Goal: Information Seeking & Learning: Learn about a topic

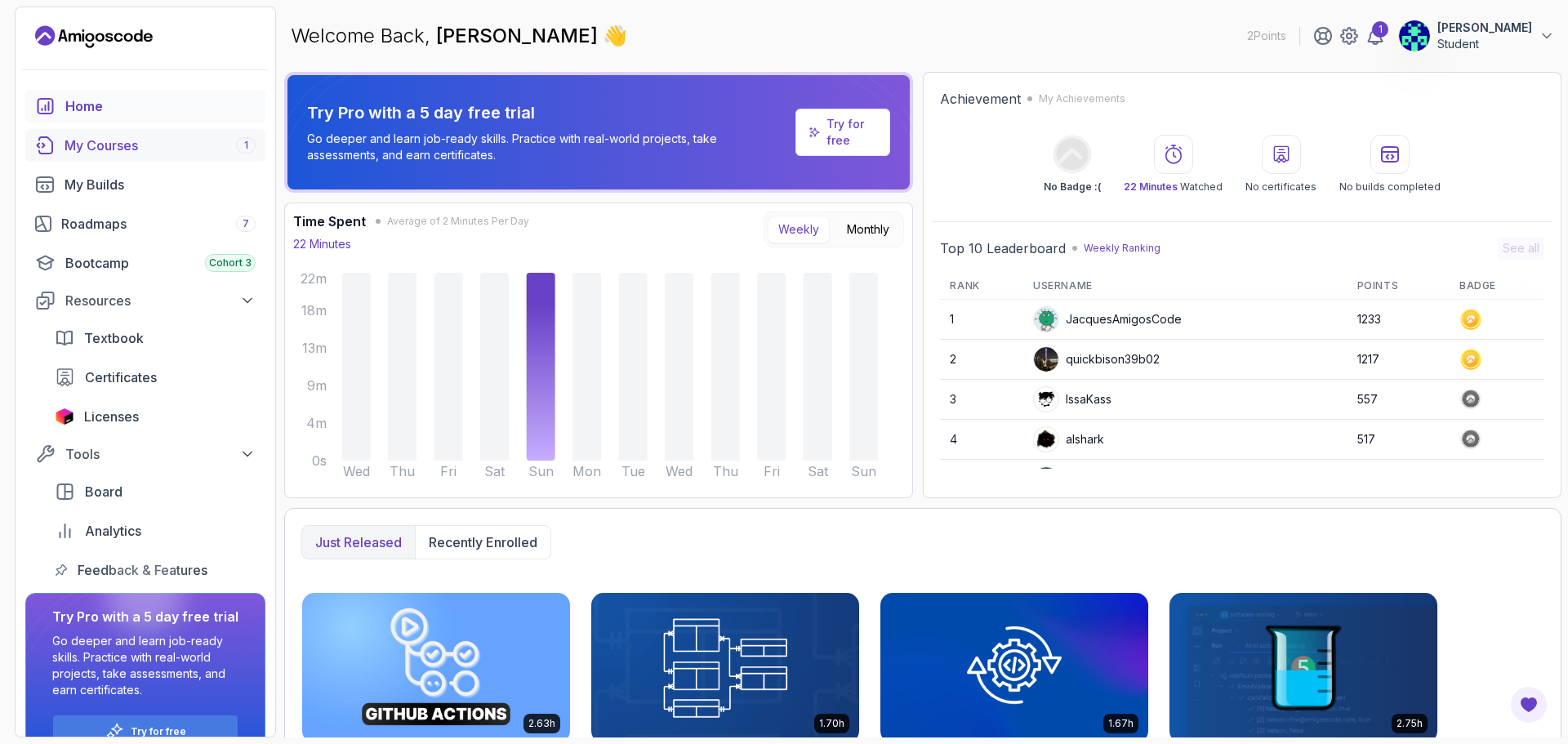
click at [115, 138] on div "My Courses 1" at bounding box center [160, 145] width 191 height 20
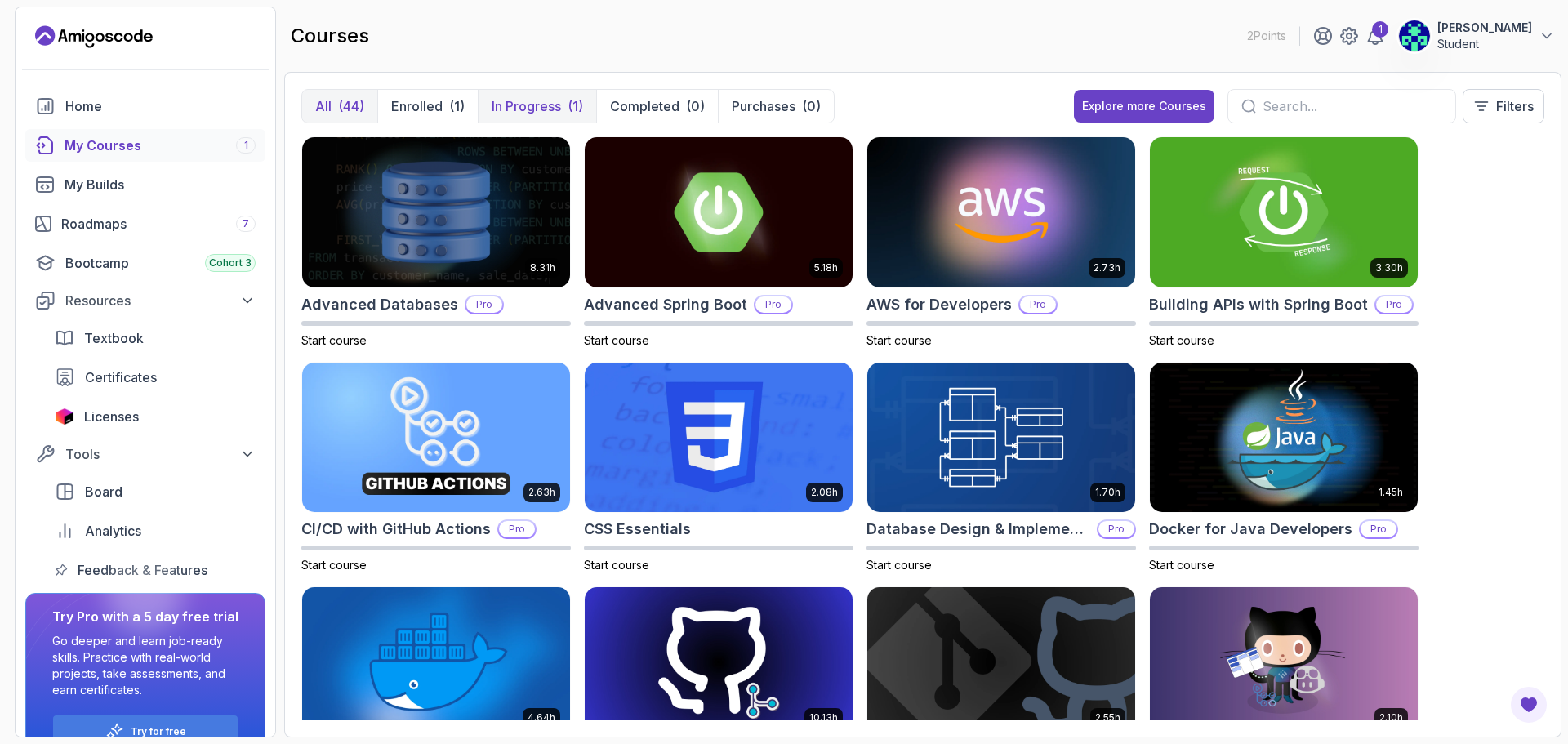
click at [510, 104] on p "In Progress" at bounding box center [526, 107] width 69 height 20
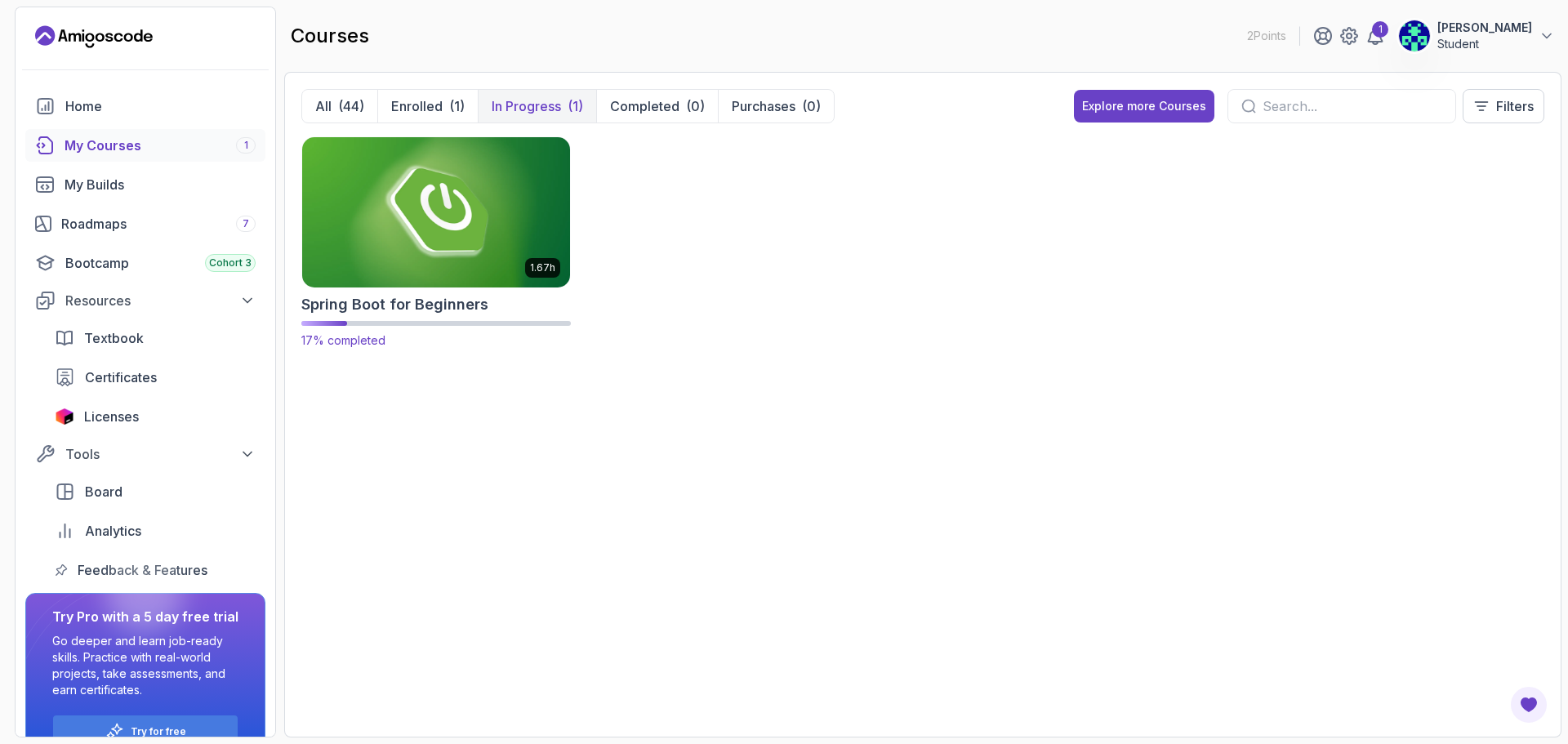
click at [466, 206] on img at bounding box center [436, 212] width 281 height 158
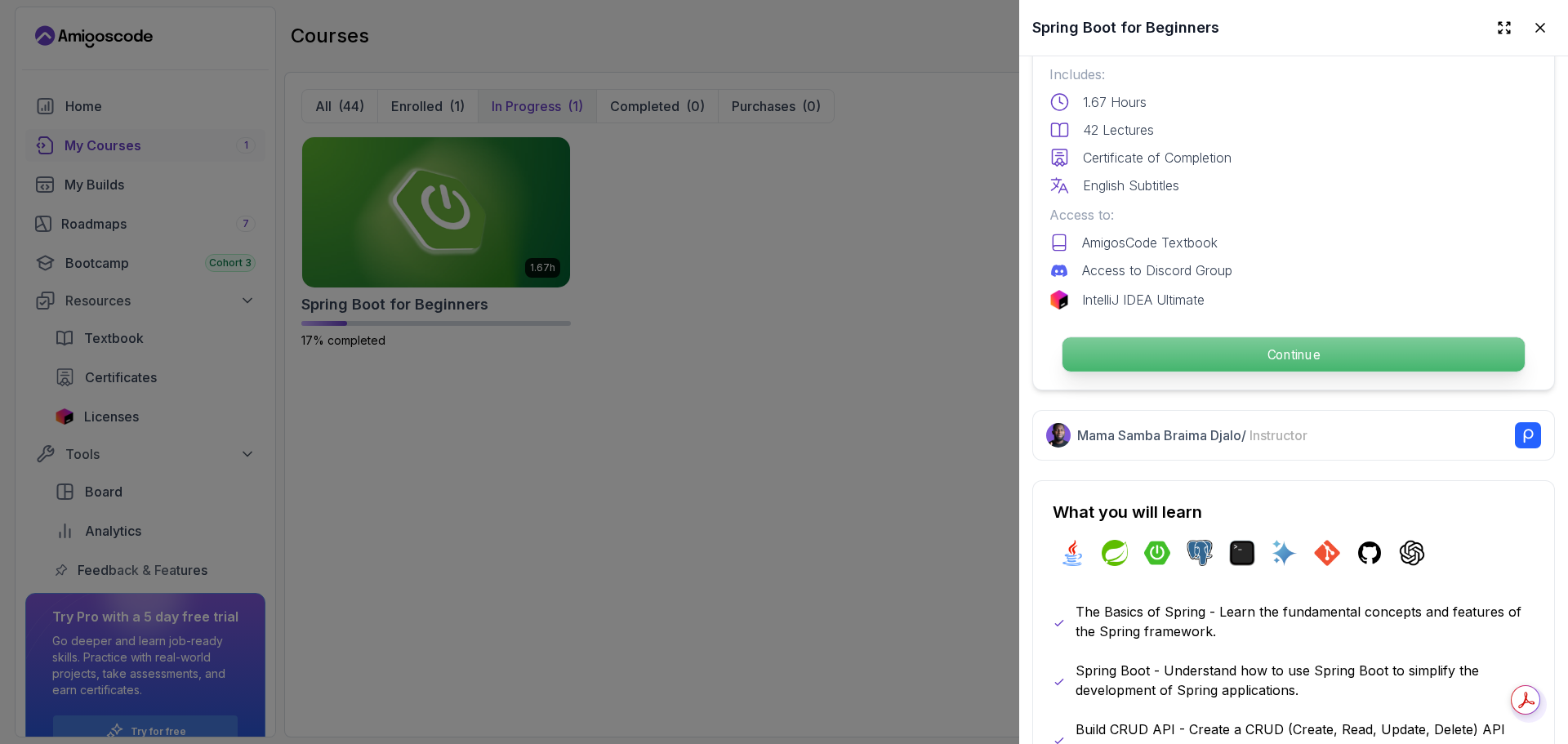
scroll to position [444, 0]
click at [1205, 363] on p "Continue" at bounding box center [1293, 355] width 463 height 35
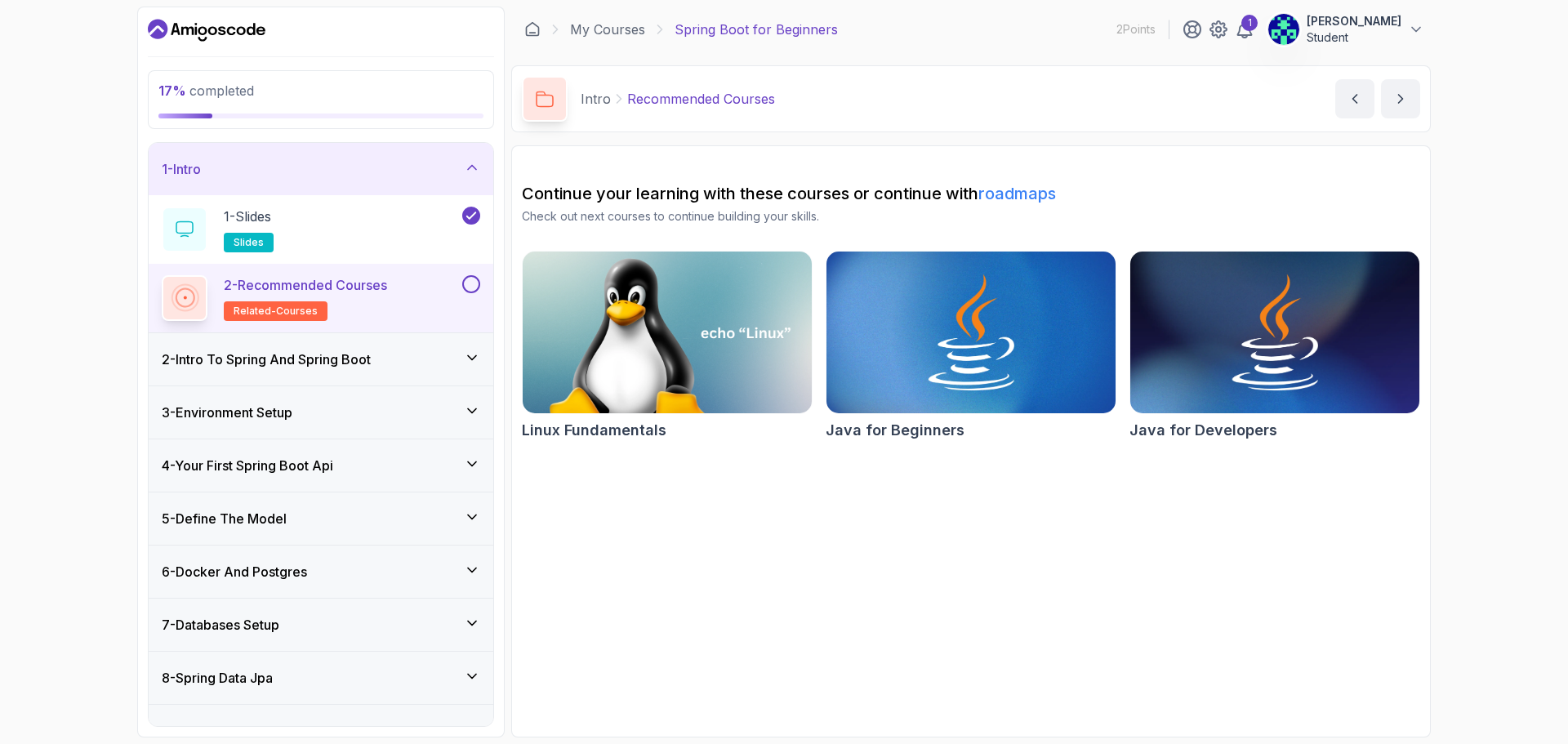
scroll to position [190, 0]
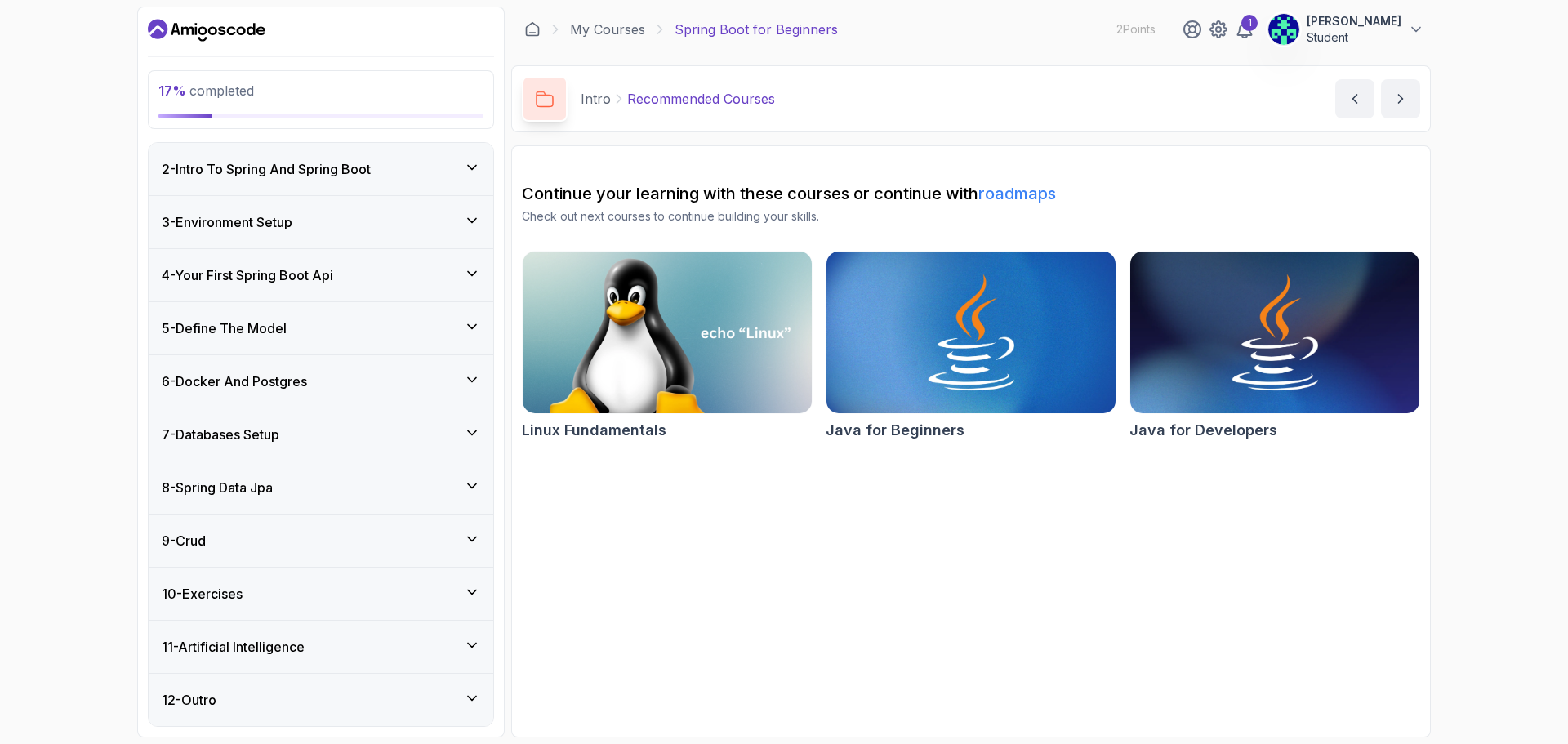
click at [469, 602] on div "10 - Exercises" at bounding box center [321, 594] width 319 height 20
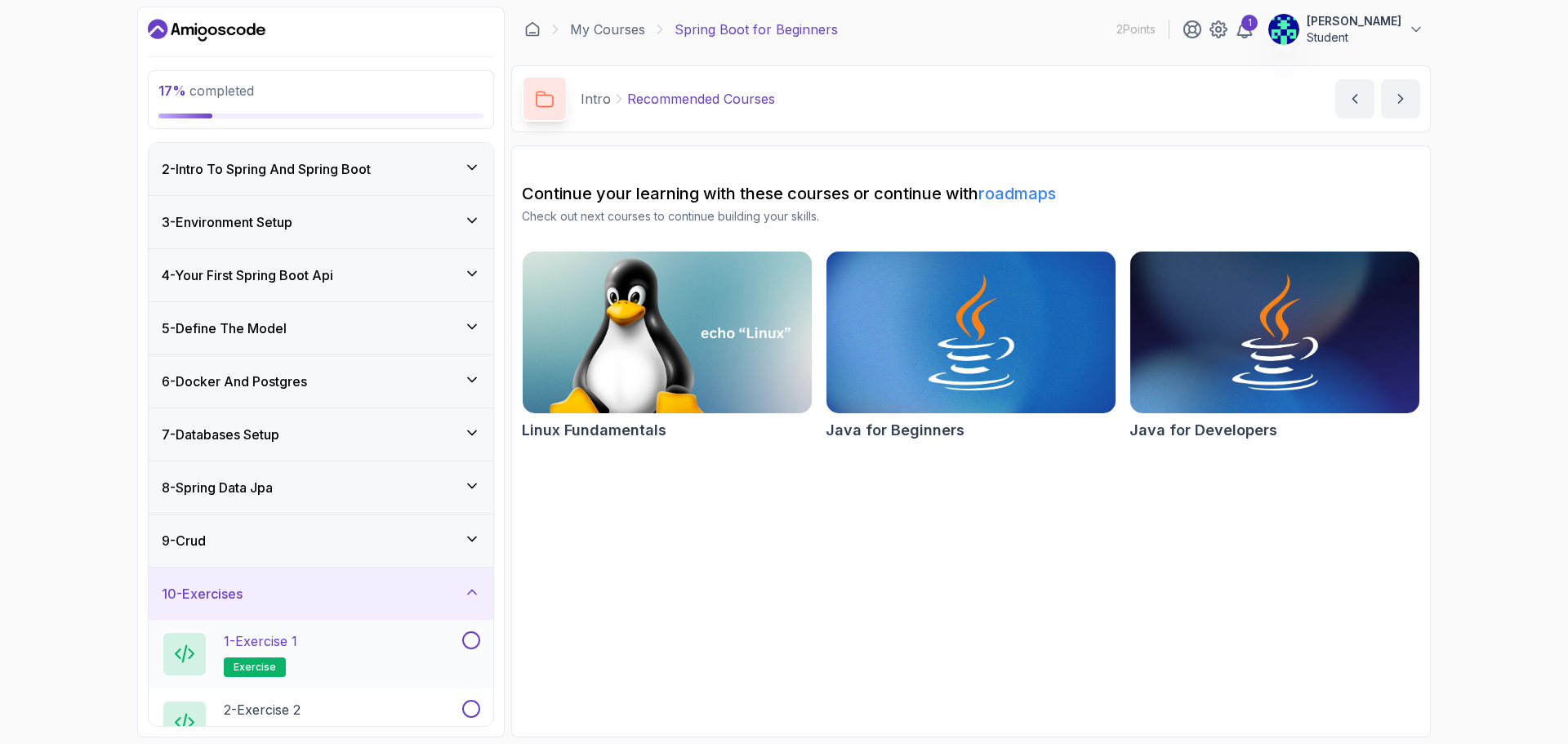
scroll to position [259, 0]
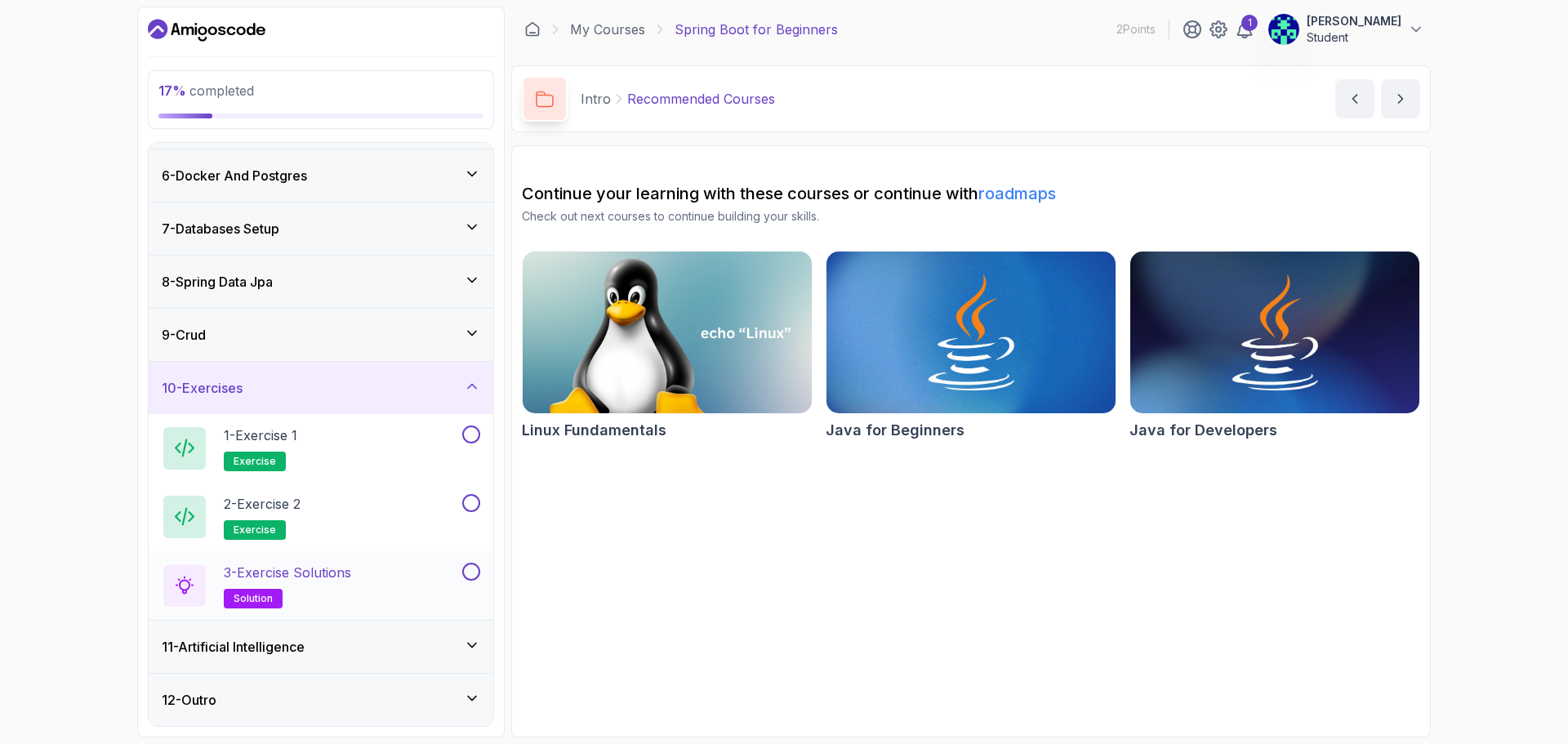
click at [247, 594] on span "solution" at bounding box center [253, 598] width 39 height 13
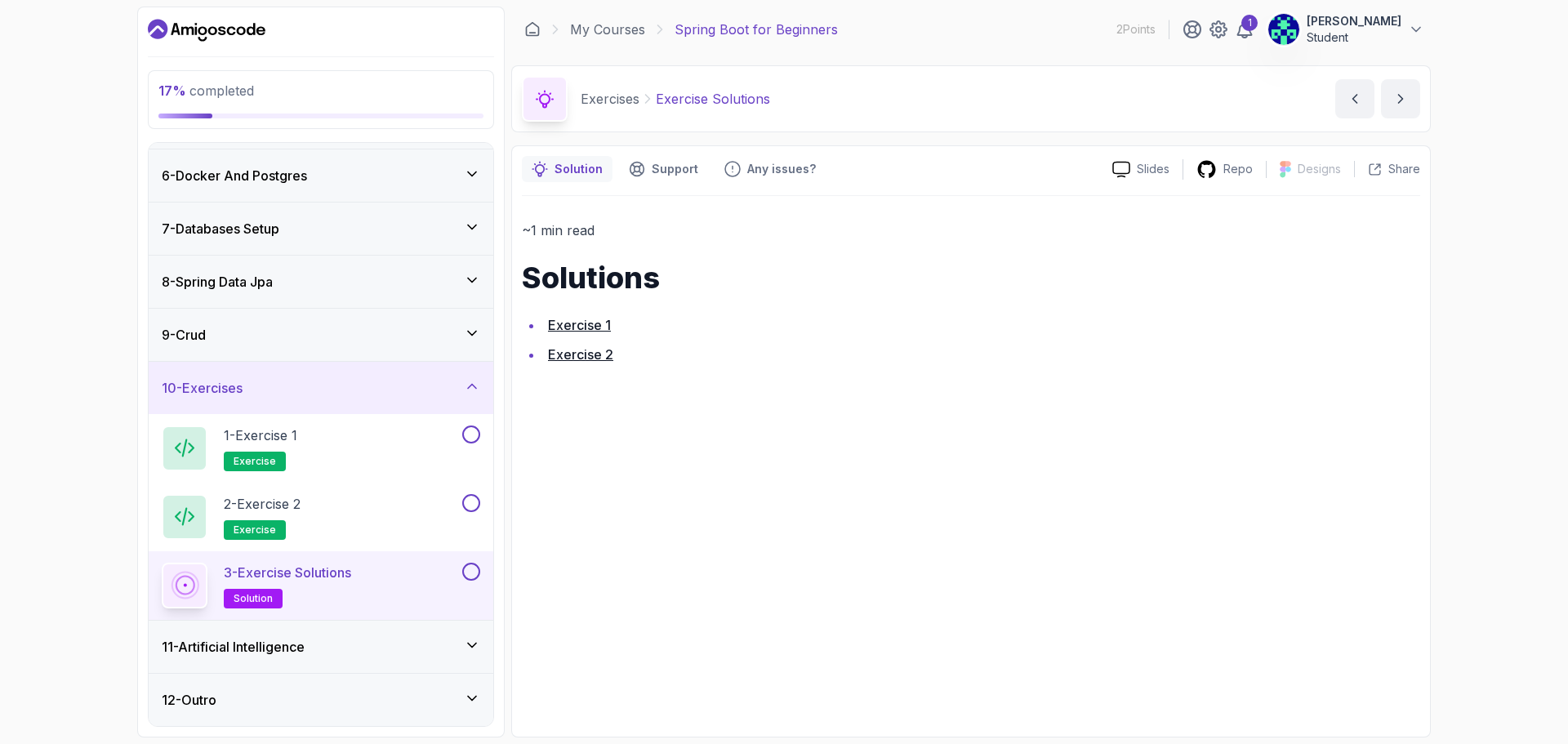
click at [571, 328] on link "Exercise 1" at bounding box center [580, 325] width 63 height 17
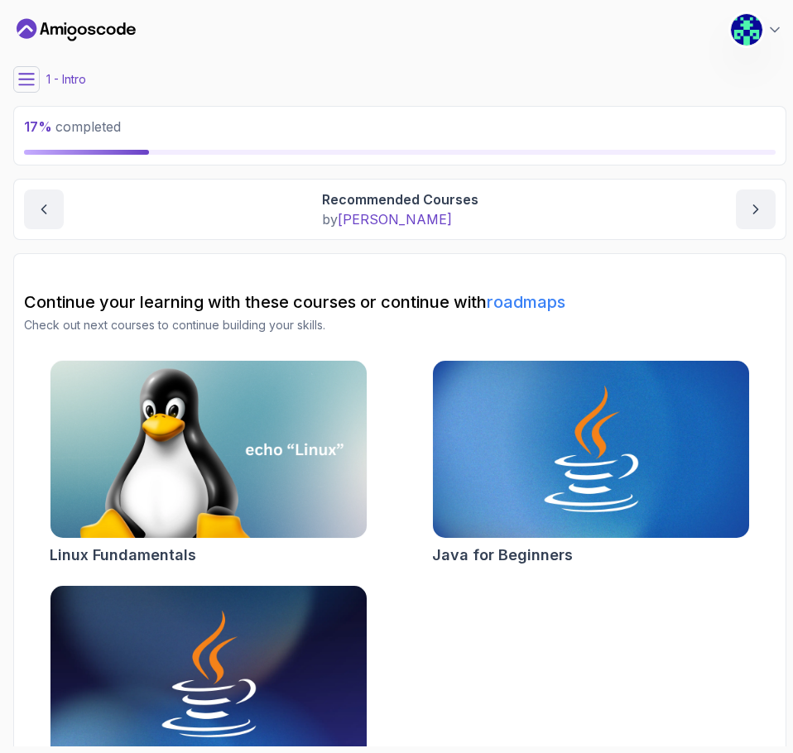
click at [37, 65] on main "My Courses Spring Boot for Beginners 2 Points 1 Sudhanva Student 1 - Intro 17 %…" at bounding box center [399, 377] width 773 height 740
click at [13, 63] on main "My Courses Spring Boot for Beginners 2 Points 1 Sudhanva Student 1 - Intro 17 %…" at bounding box center [399, 377] width 773 height 740
click at [28, 65] on main "My Courses Spring Boot for Beginners 2 Points 1 Sudhanva Student 1 - Intro 17 %…" at bounding box center [399, 377] width 773 height 740
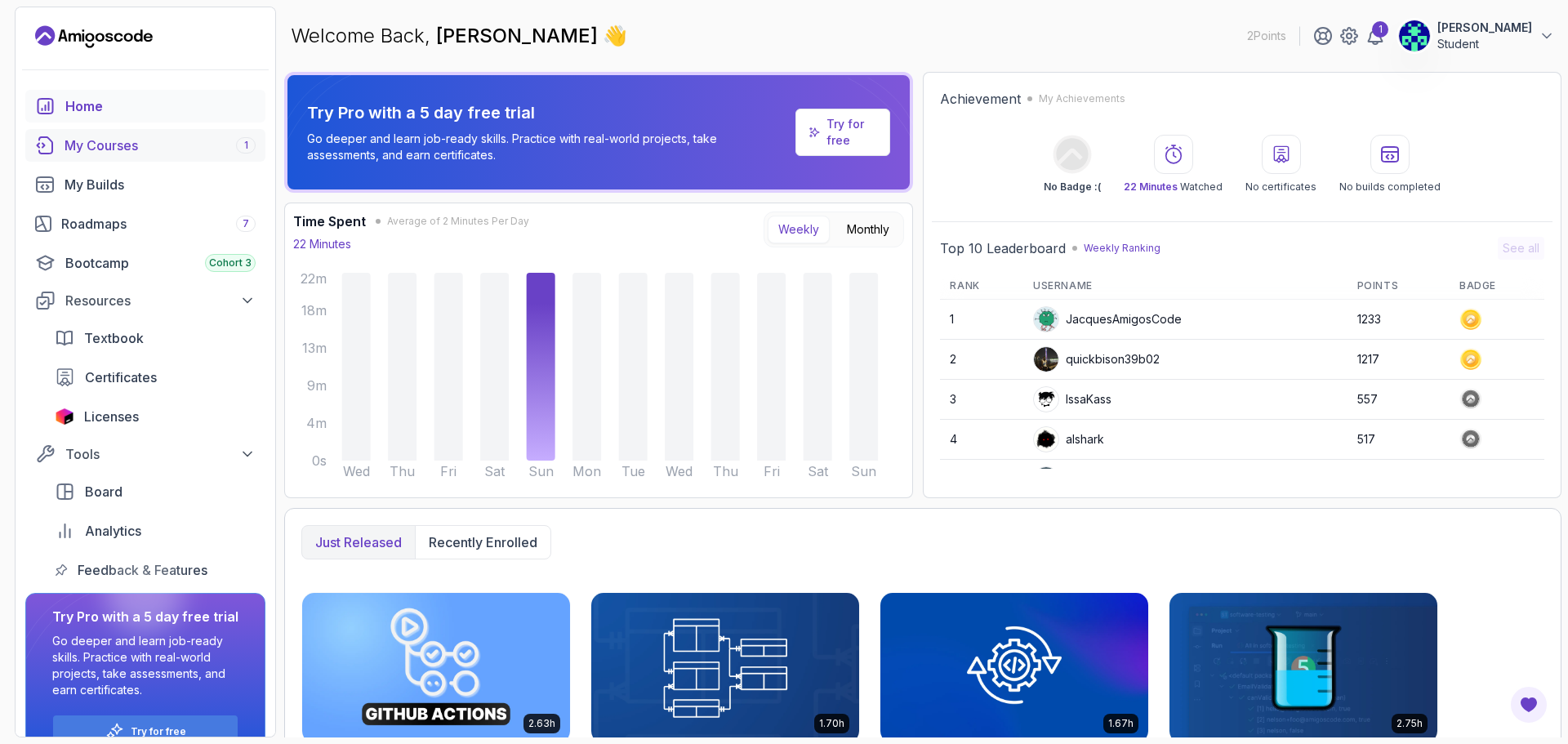
click at [182, 142] on div "My Courses 1" at bounding box center [160, 145] width 191 height 20
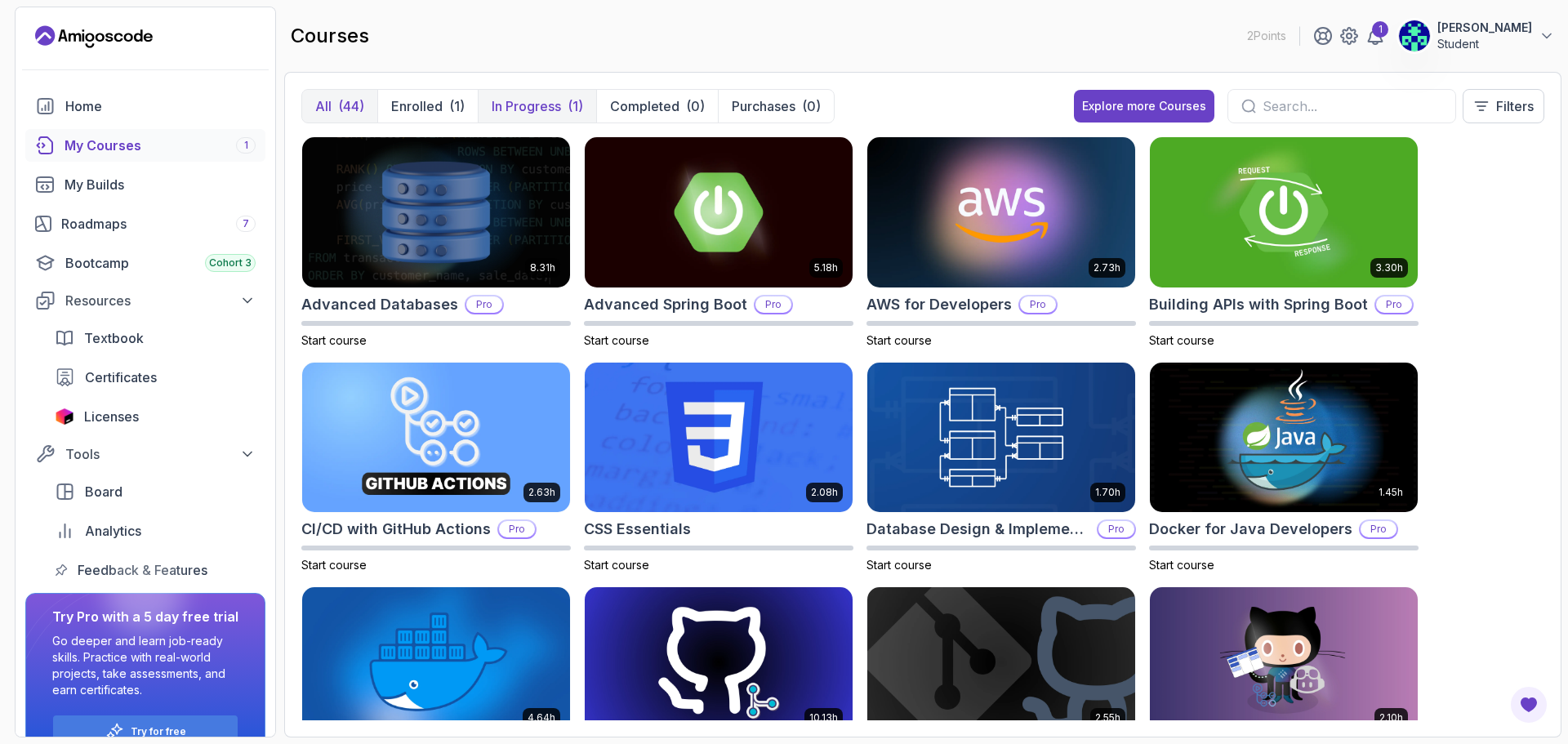
click at [531, 107] on p "In Progress" at bounding box center [526, 107] width 69 height 20
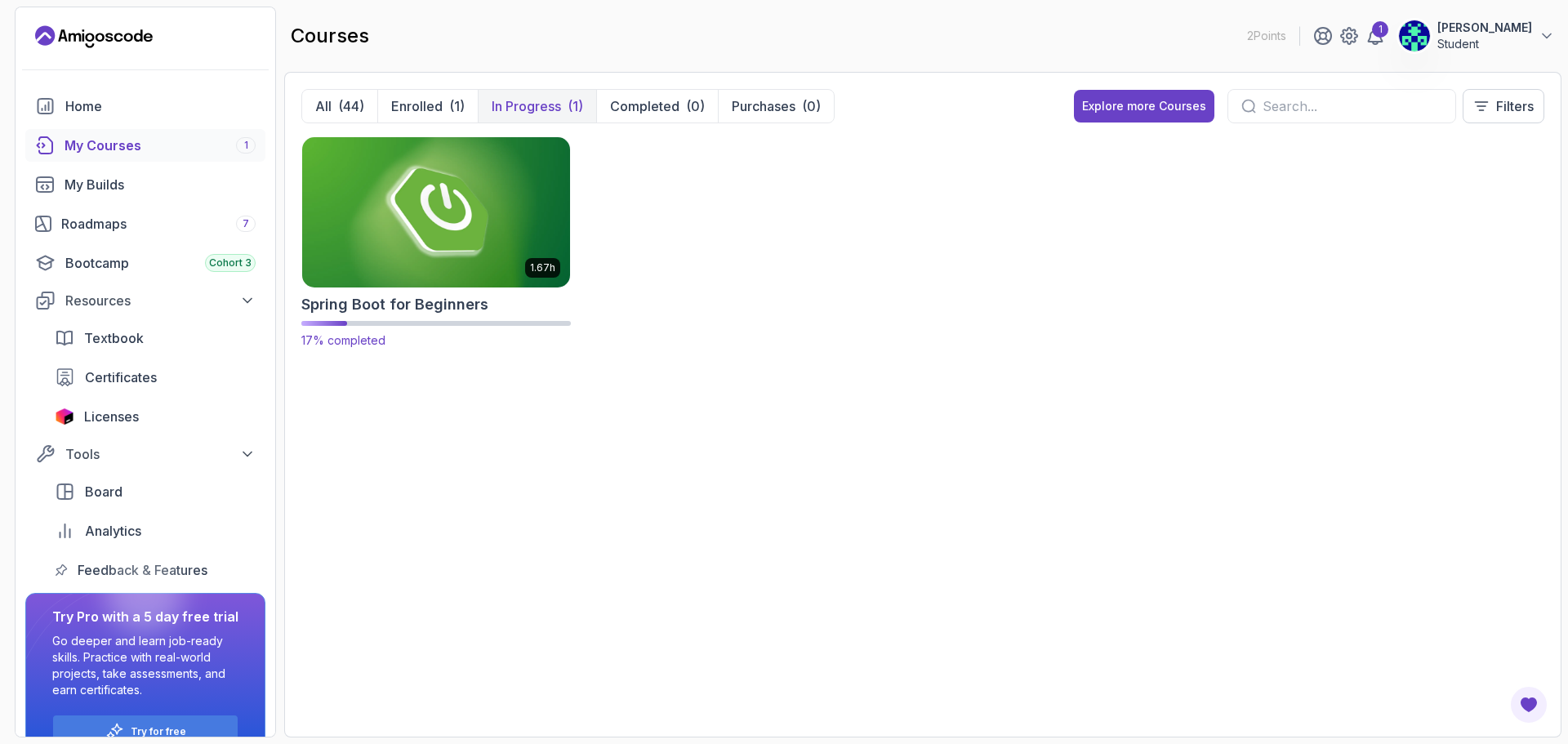
click at [485, 183] on img at bounding box center [436, 212] width 281 height 158
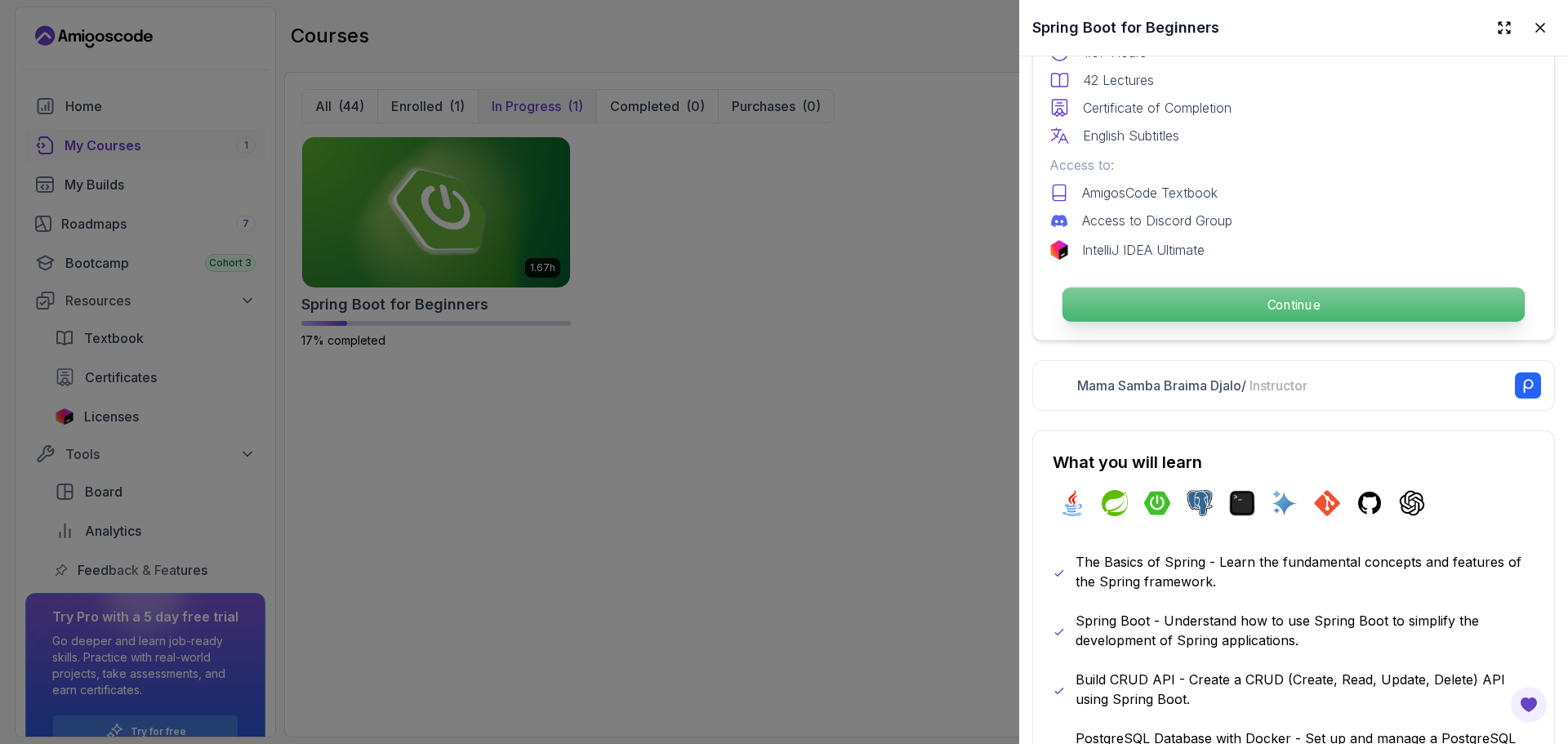
scroll to position [498, 0]
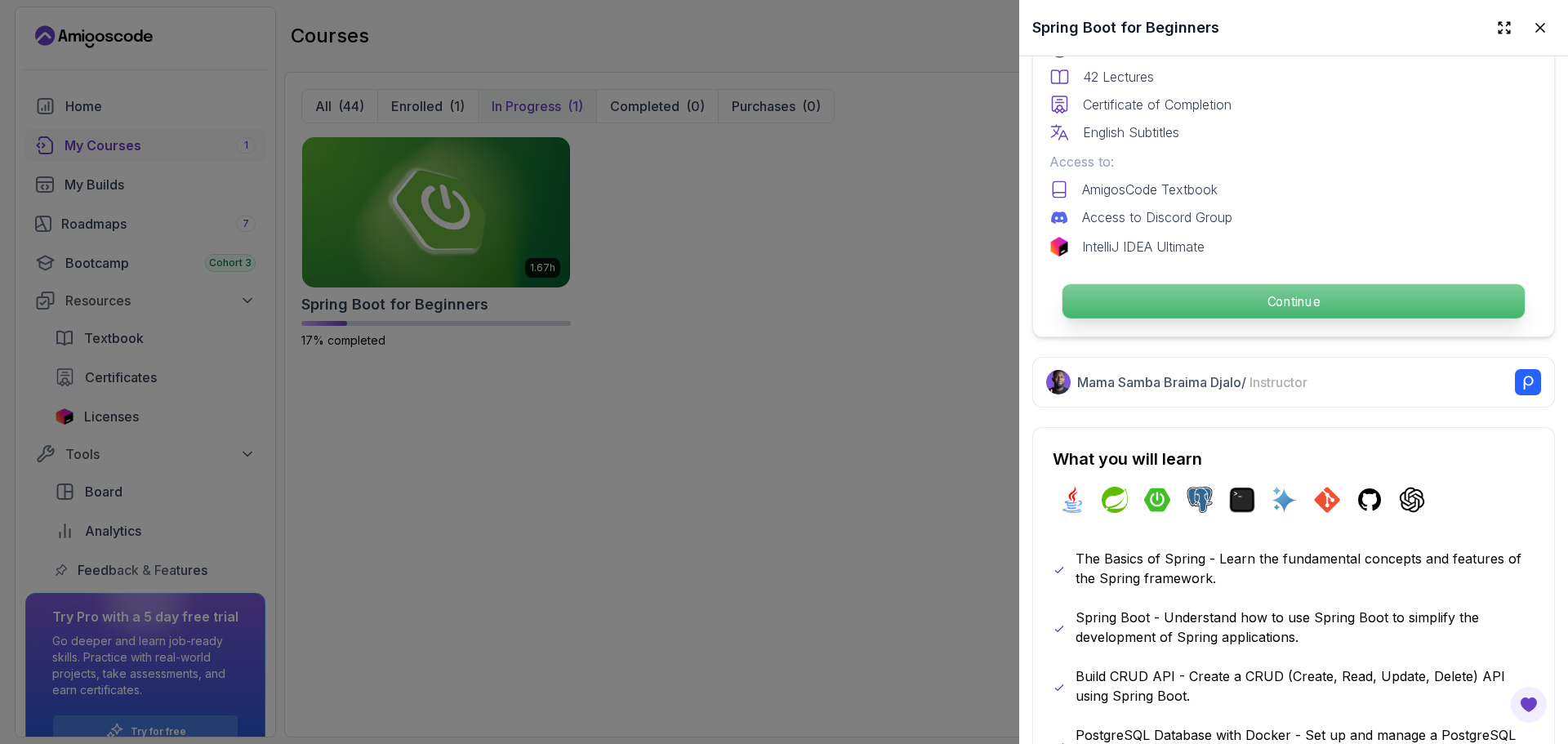
click at [781, 306] on p "Continue" at bounding box center [1293, 301] width 463 height 35
click at [781, 287] on p "Continue" at bounding box center [1293, 301] width 463 height 35
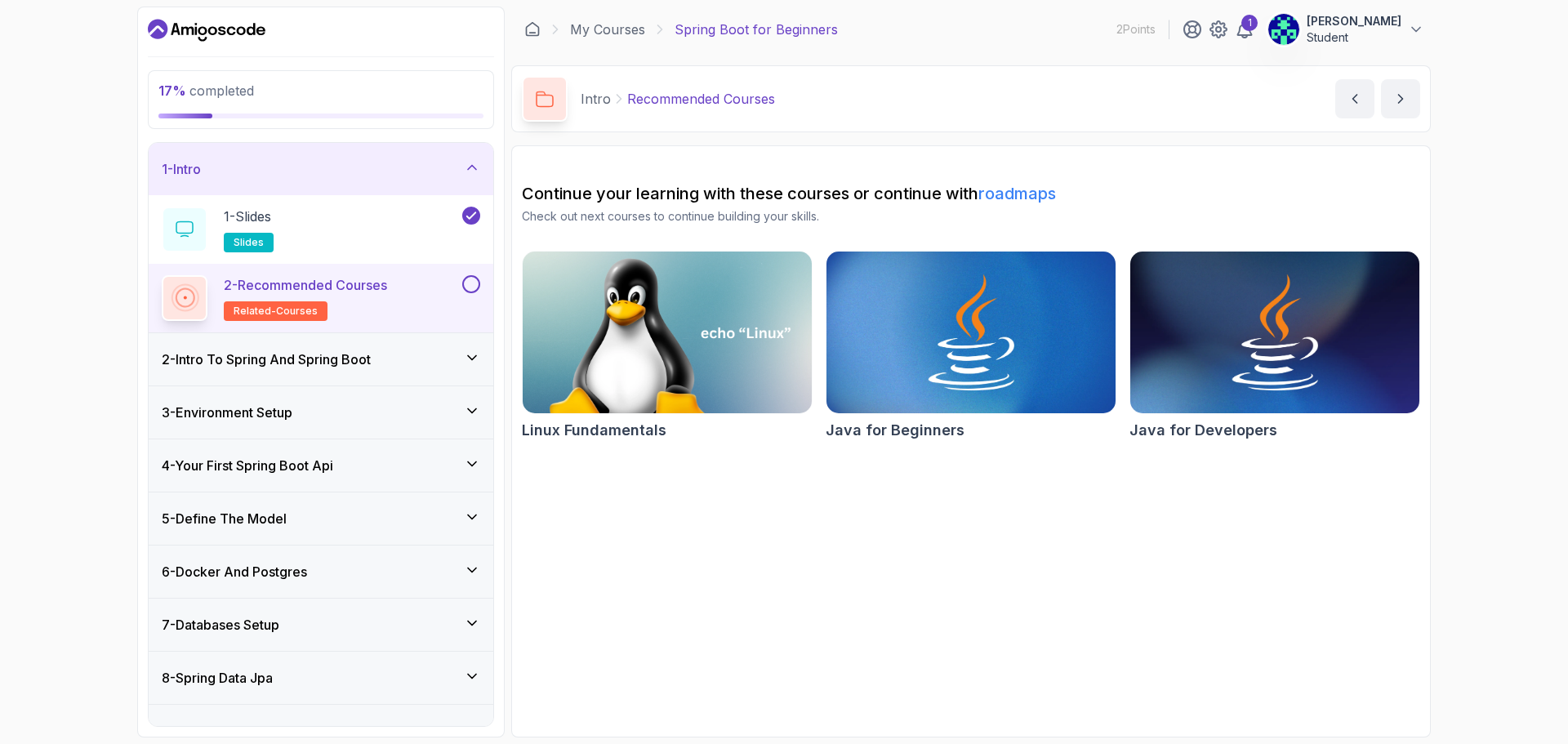
click at [468, 281] on button at bounding box center [471, 284] width 18 height 18
click at [467, 349] on div "2 - Intro To Spring And Spring Boot" at bounding box center [321, 359] width 319 height 20
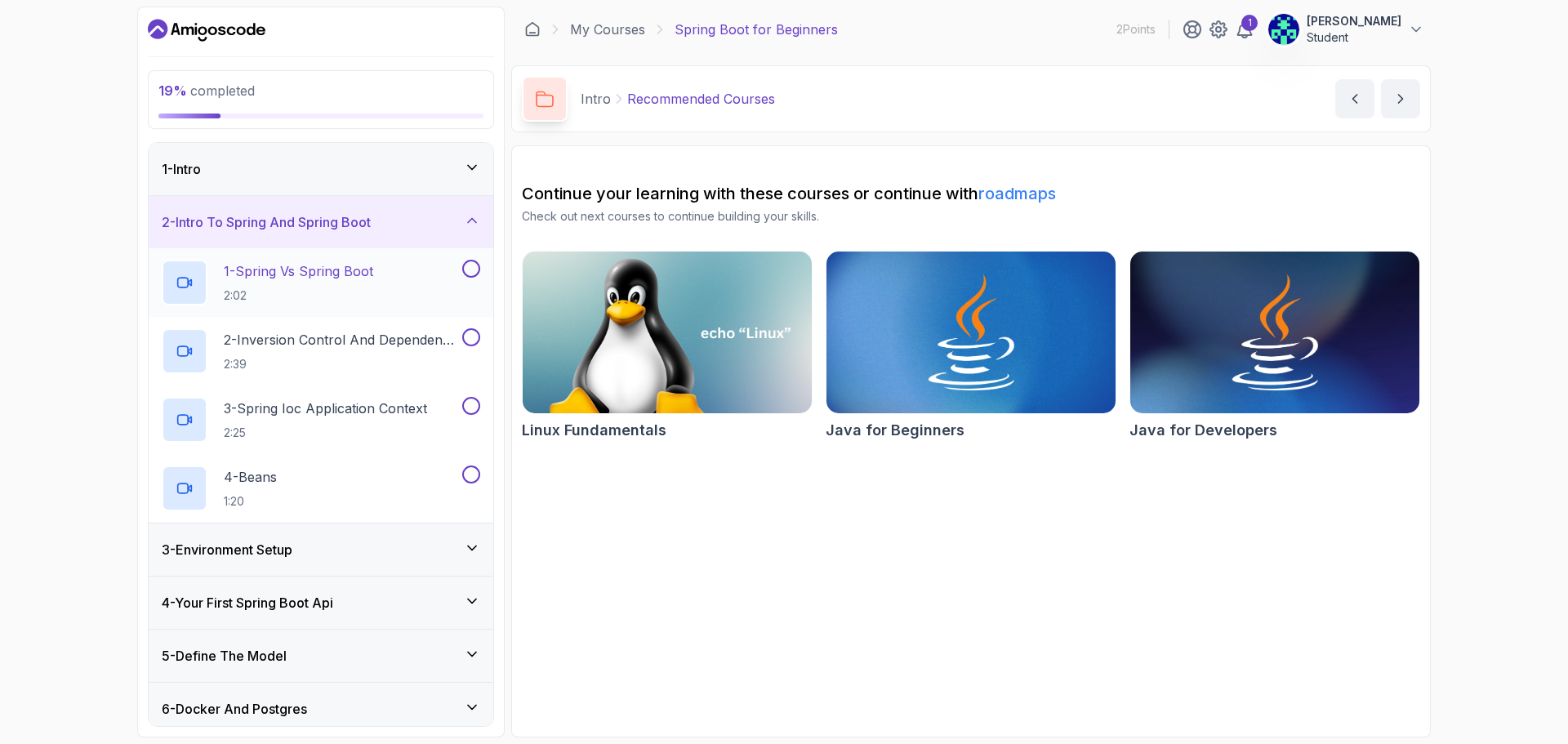
click at [469, 275] on button at bounding box center [471, 268] width 18 height 18
click at [472, 336] on button at bounding box center [471, 337] width 18 height 18
click at [472, 402] on button at bounding box center [471, 406] width 18 height 18
click at [467, 475] on button at bounding box center [471, 475] width 18 height 18
click at [469, 547] on icon at bounding box center [471, 548] width 17 height 17
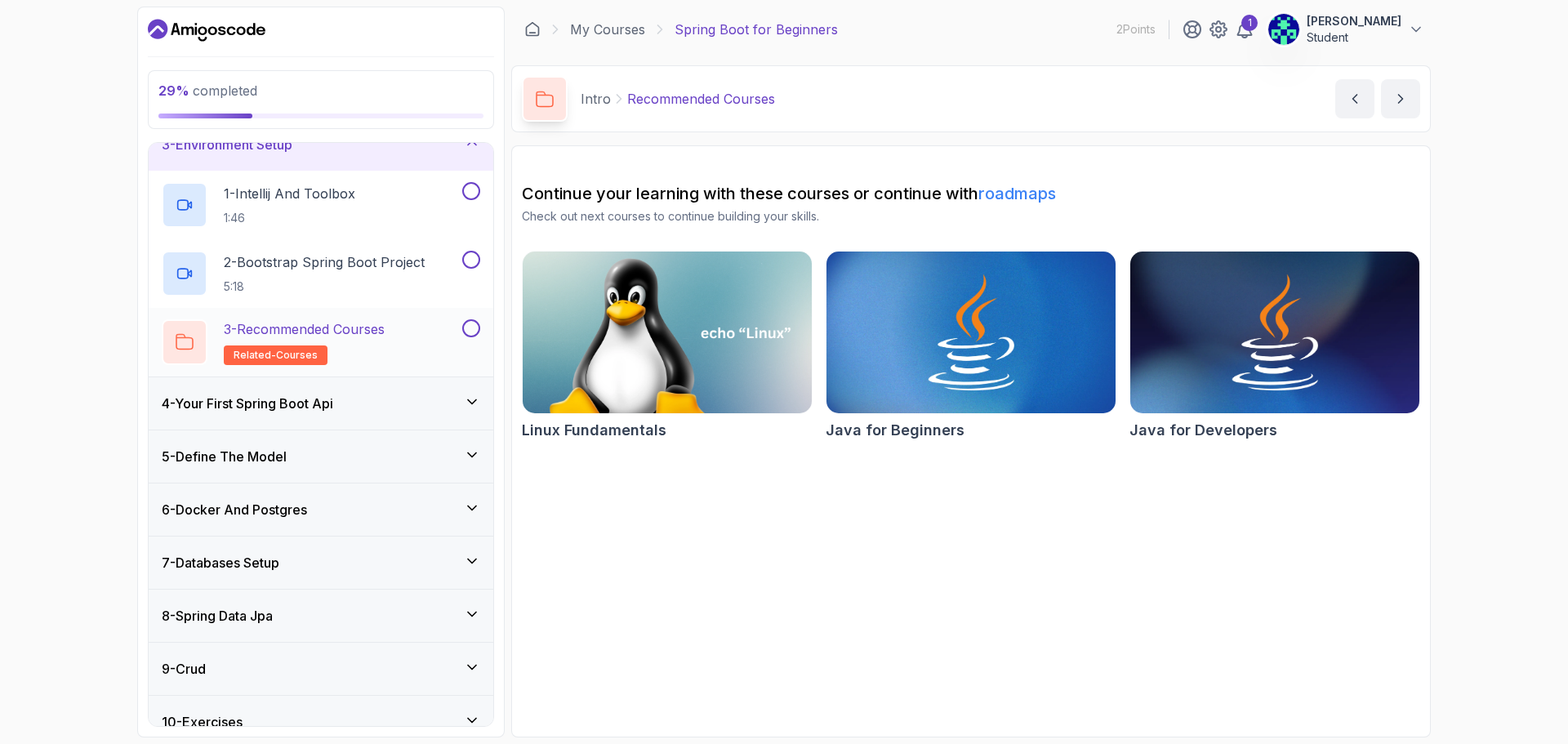
scroll to position [131, 0]
click at [472, 185] on button at bounding box center [471, 190] width 18 height 18
click at [467, 268] on button "2 - Bootstrap Spring Boot Project 5:18" at bounding box center [321, 272] width 319 height 45
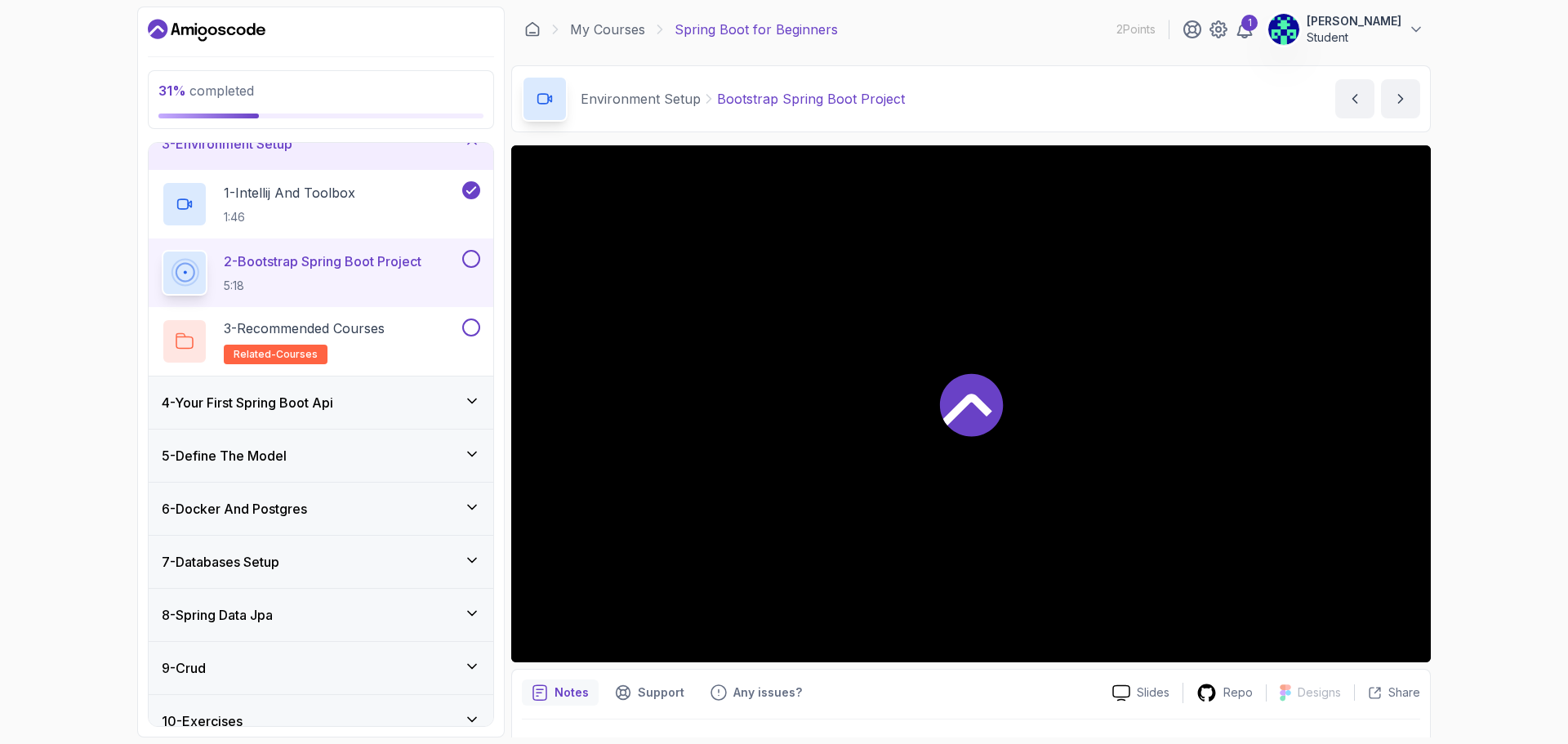
click at [469, 254] on button at bounding box center [471, 259] width 18 height 18
click at [411, 253] on p "2 - Bootstrap Spring Boot Project" at bounding box center [322, 261] width 197 height 20
click at [781, 430] on div at bounding box center [970, 404] width 919 height 517
click at [781, 423] on icon at bounding box center [970, 405] width 65 height 65
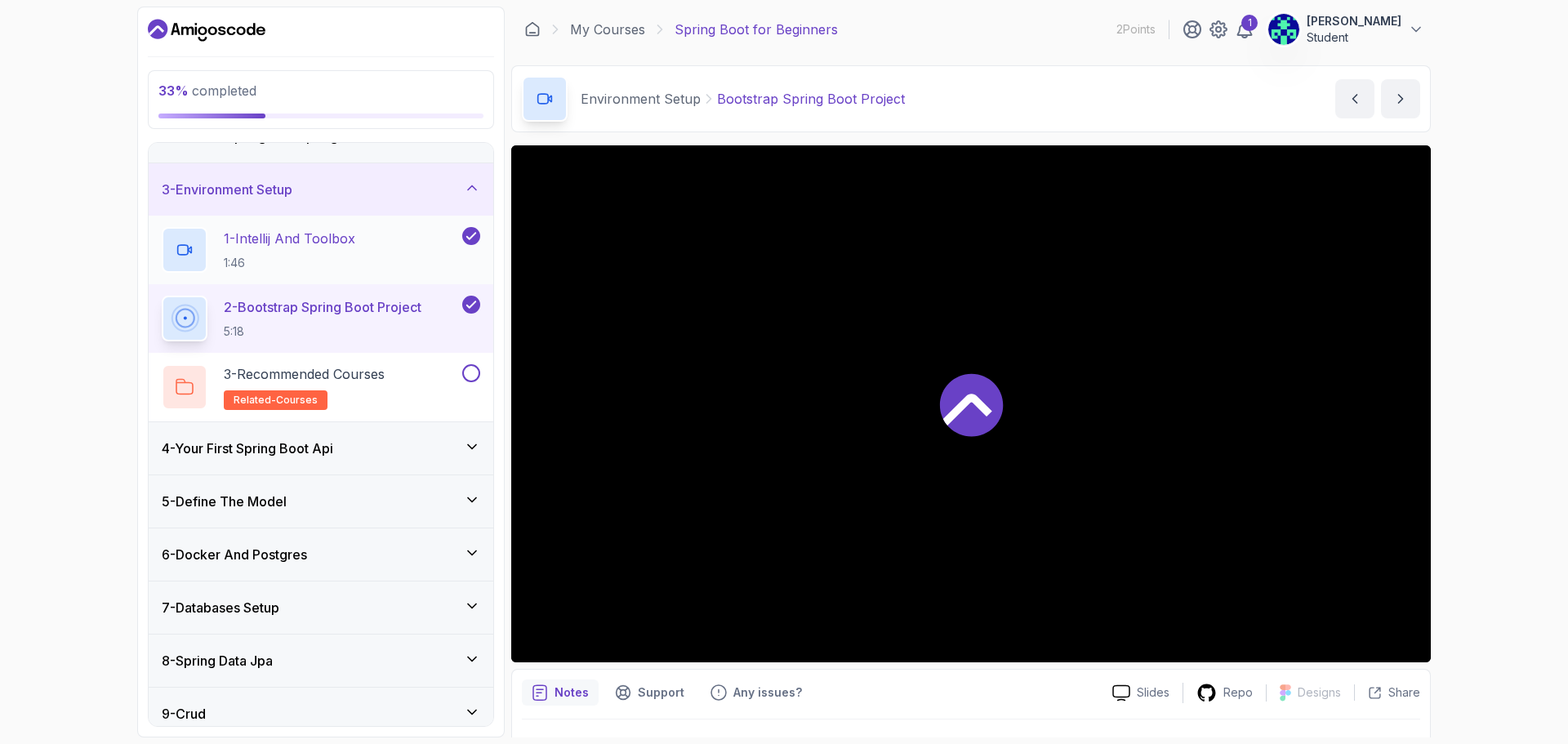
scroll to position [85, 0]
click at [309, 181] on div "3 - Environment Setup" at bounding box center [321, 190] width 319 height 20
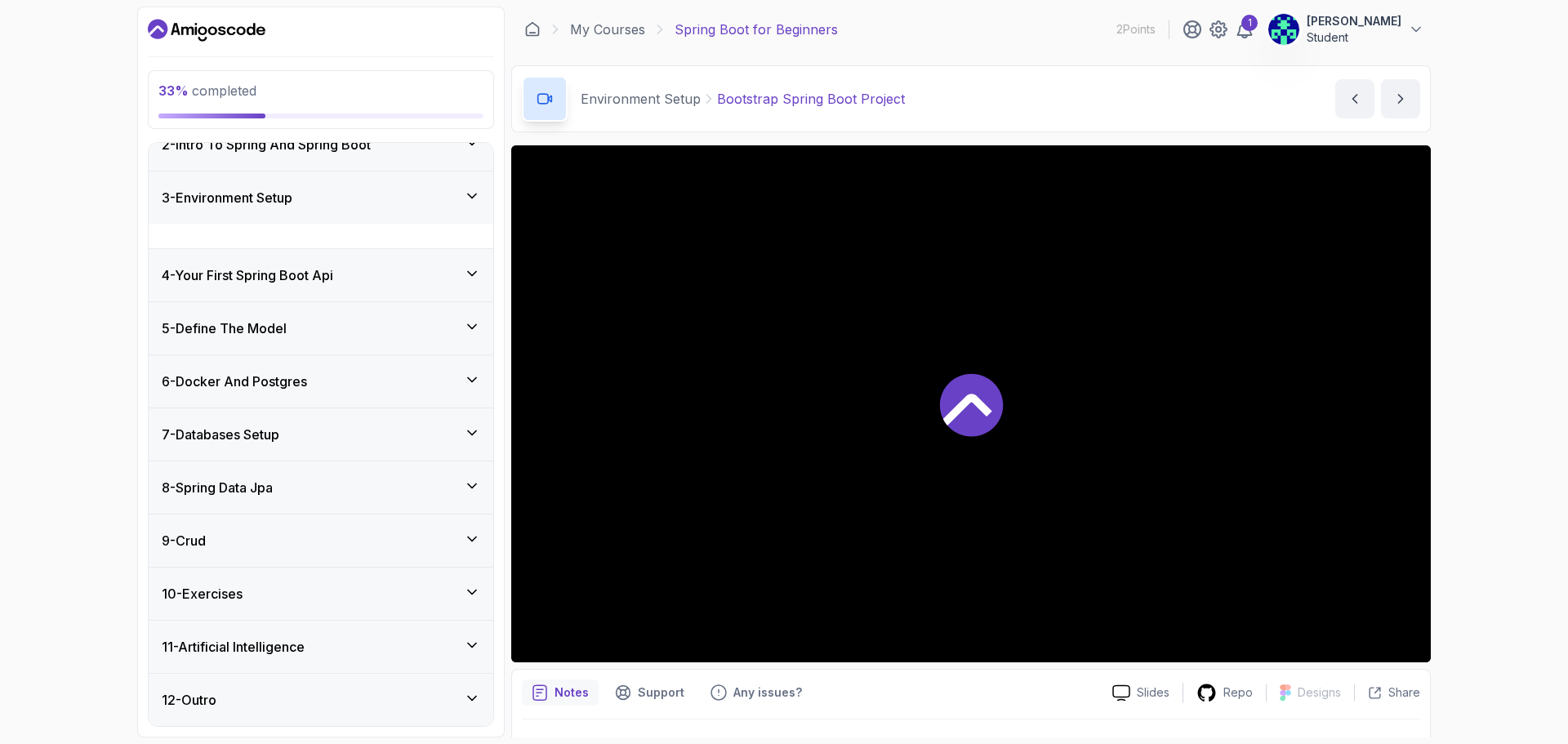
scroll to position [53, 0]
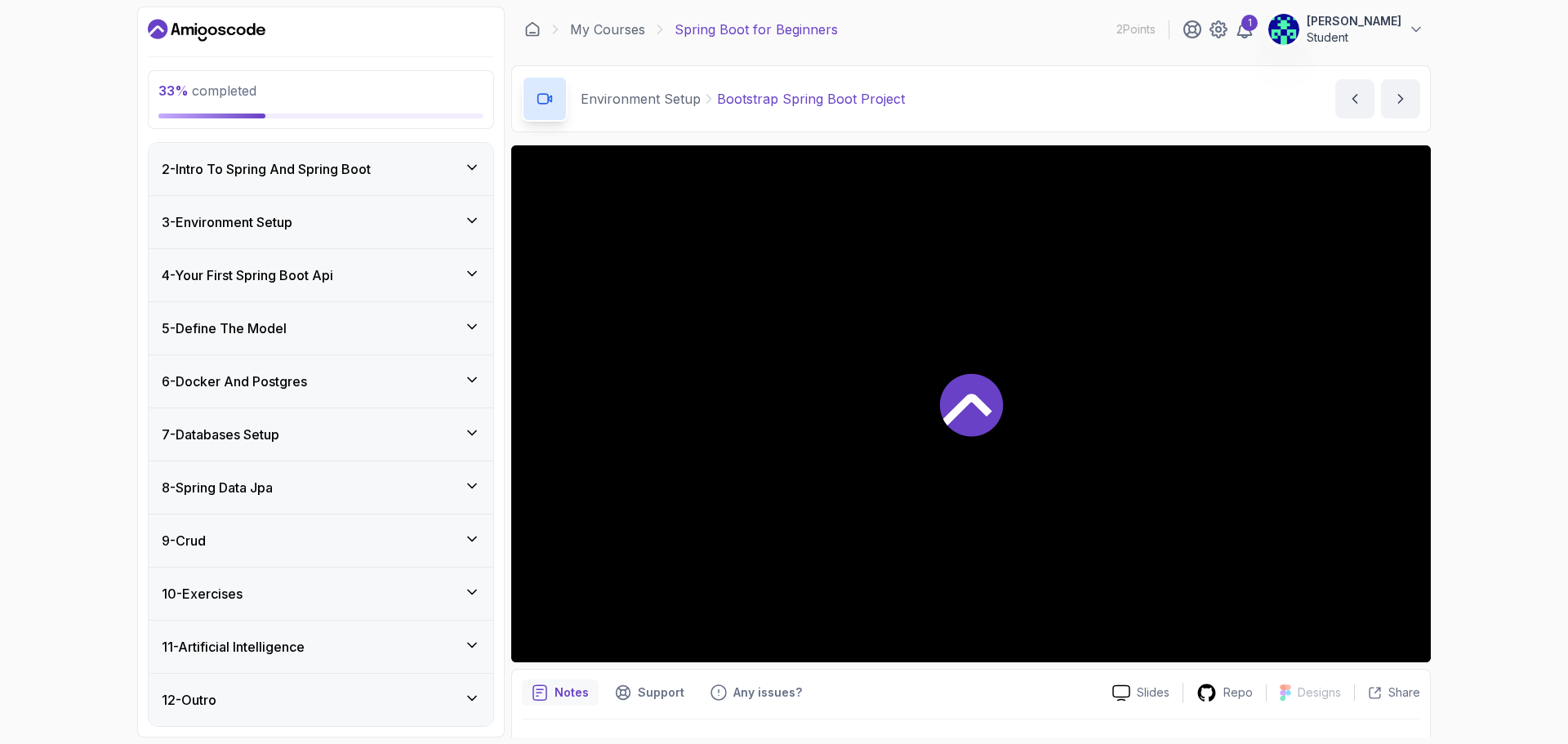
click at [305, 293] on div "4 - Your First Spring Boot Api" at bounding box center [321, 275] width 344 height 52
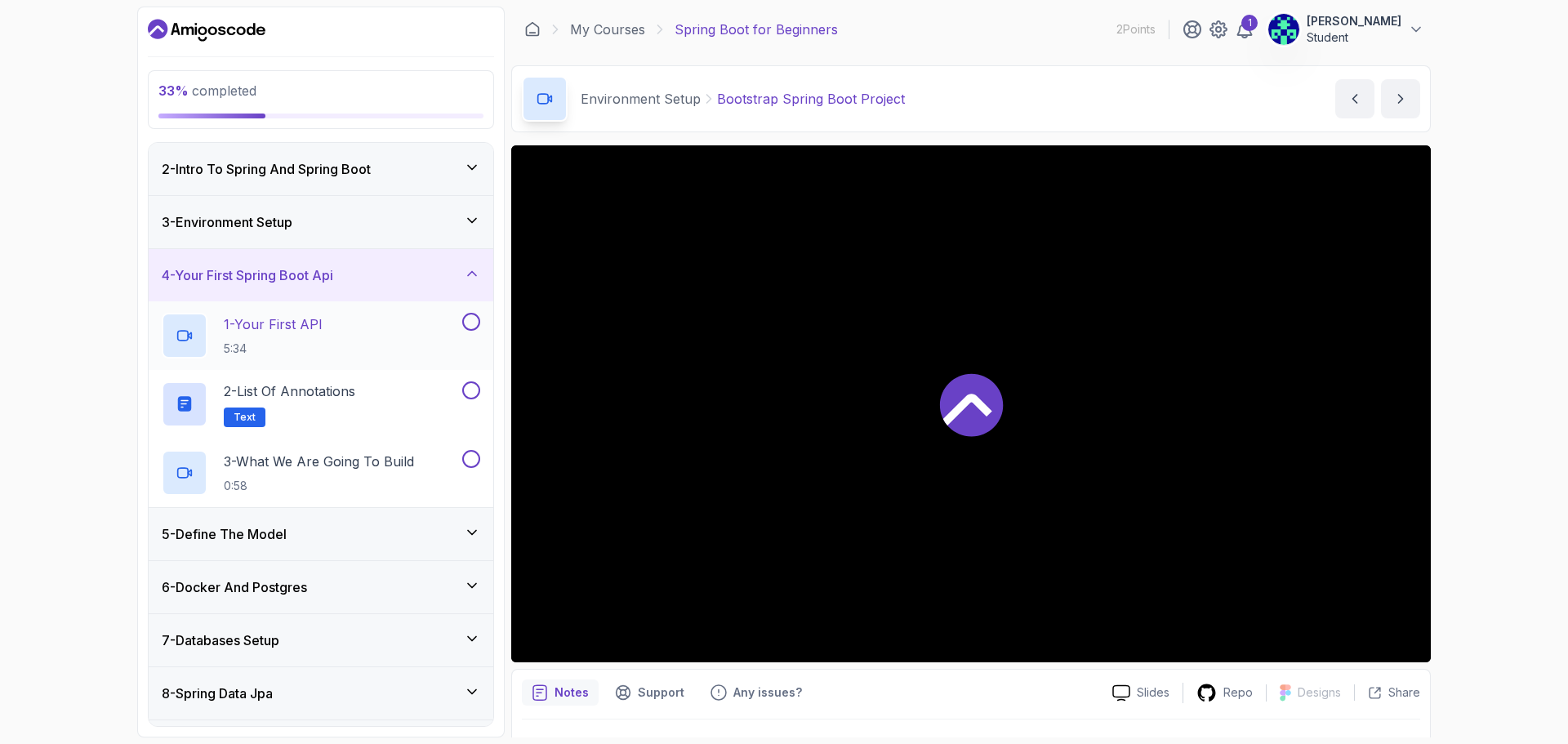
click at [306, 322] on p "1 - Your First API" at bounding box center [273, 325] width 99 height 20
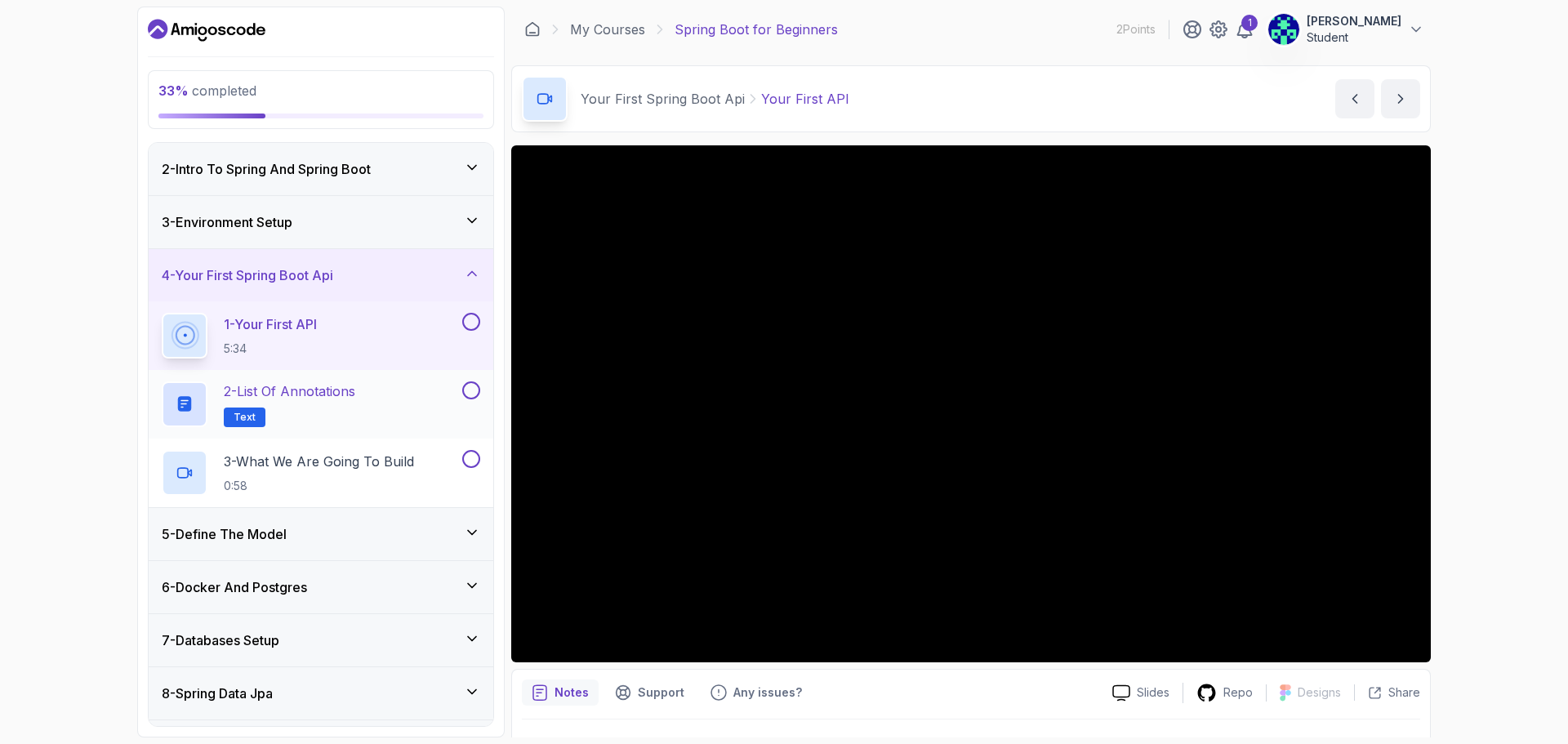
click at [311, 387] on p "2 - List of Annotations" at bounding box center [289, 392] width 131 height 20
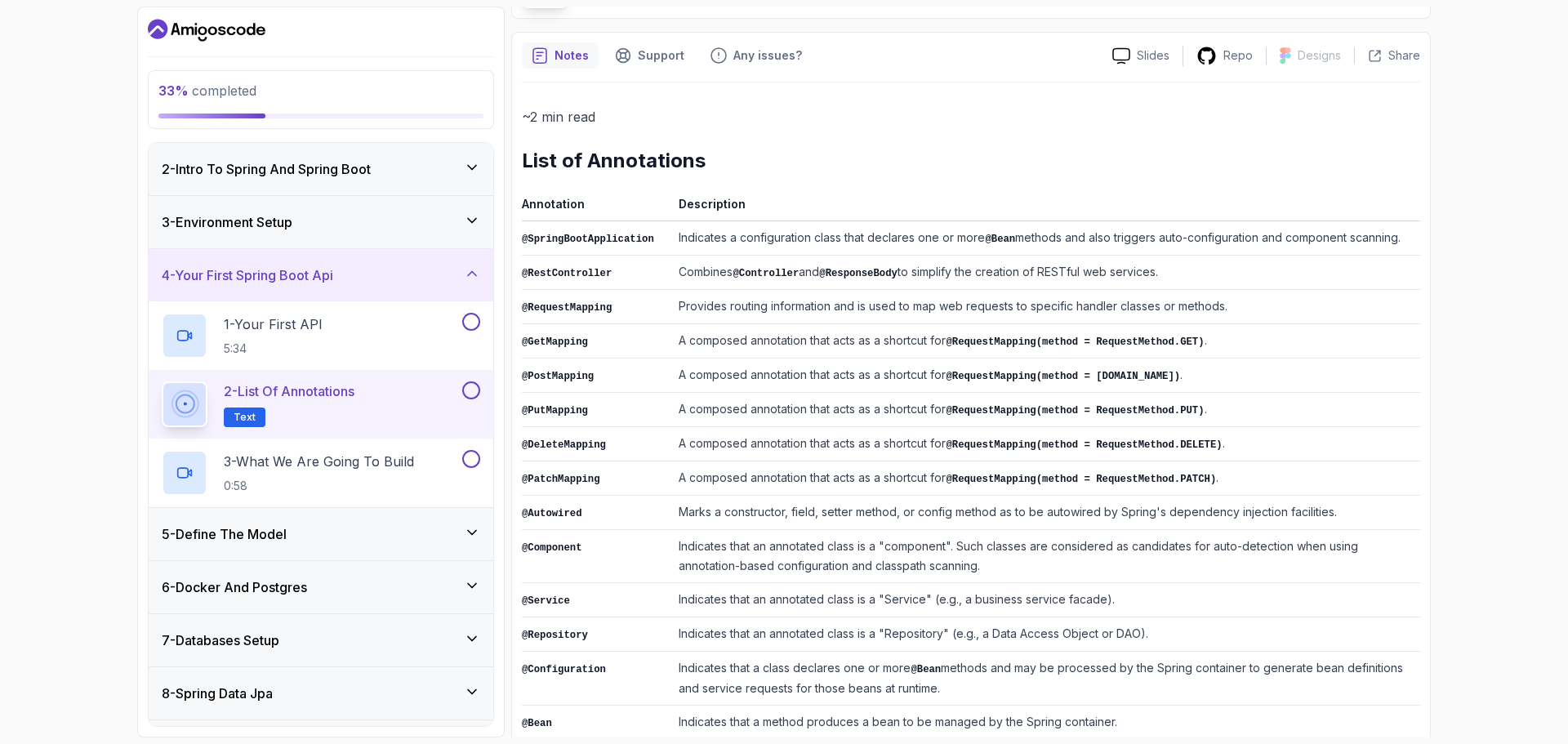
scroll to position [239, 0]
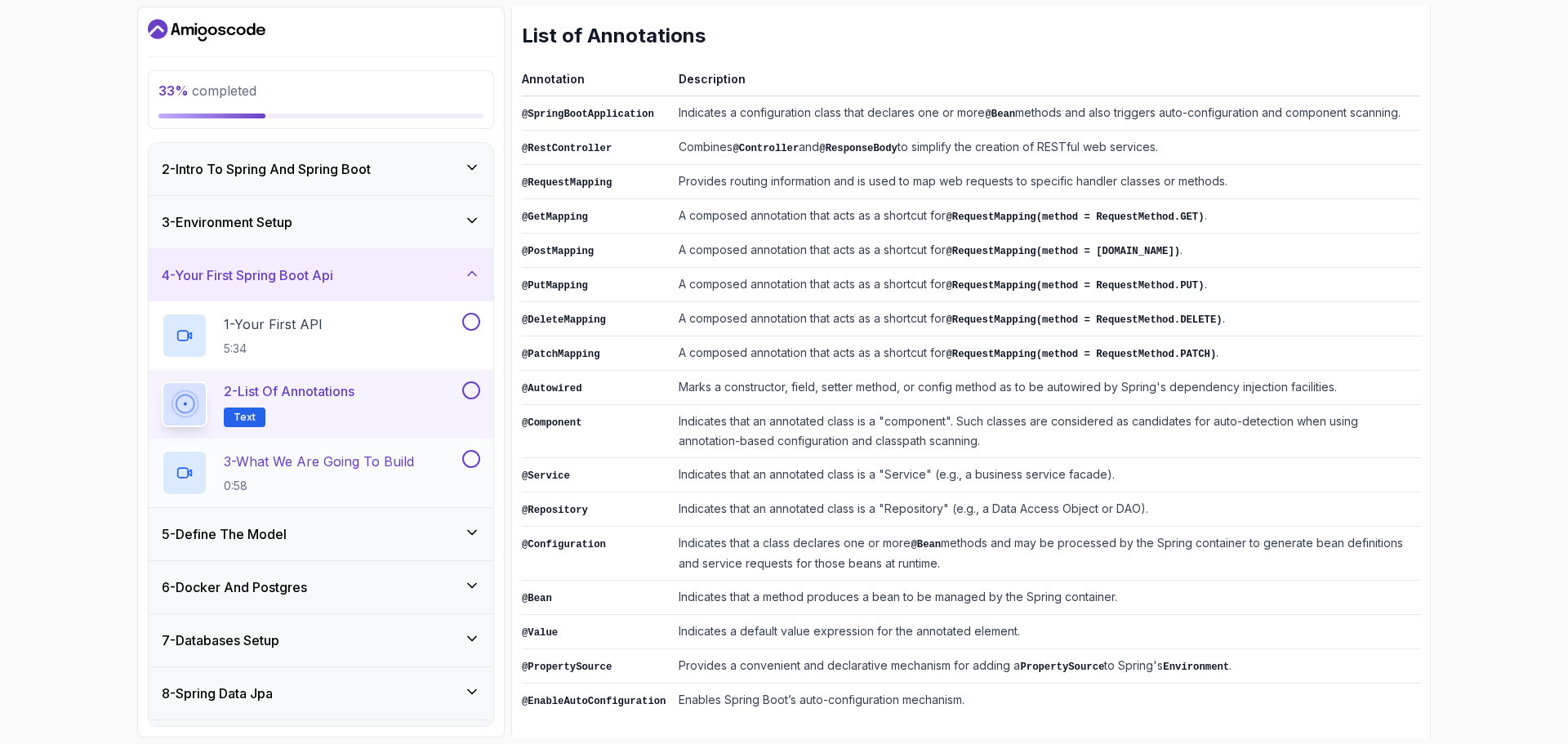
click at [326, 454] on p "3 - What We Are Going To Build" at bounding box center [319, 462] width 190 height 20
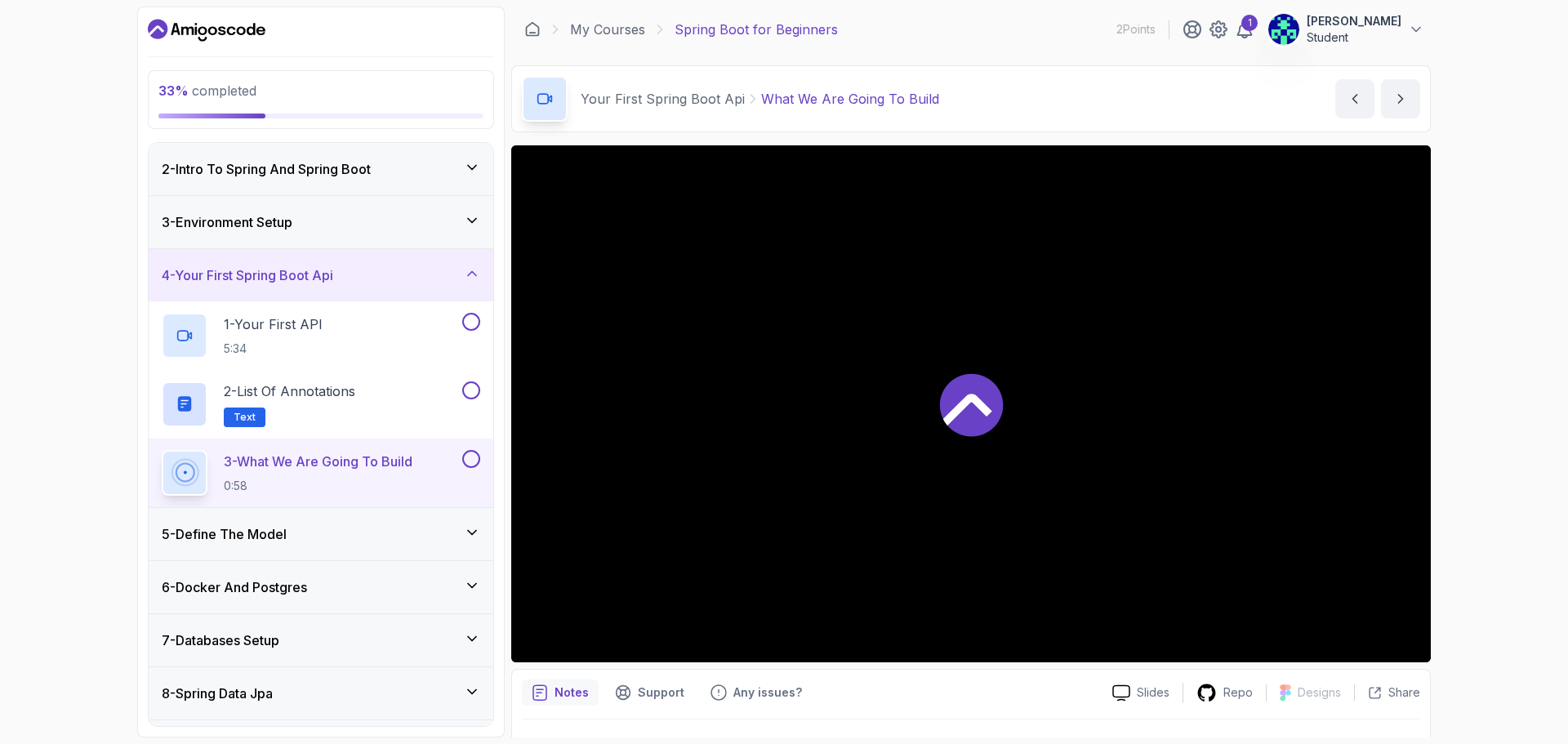
click at [285, 530] on h3 "5 - Define The Model" at bounding box center [224, 535] width 125 height 20
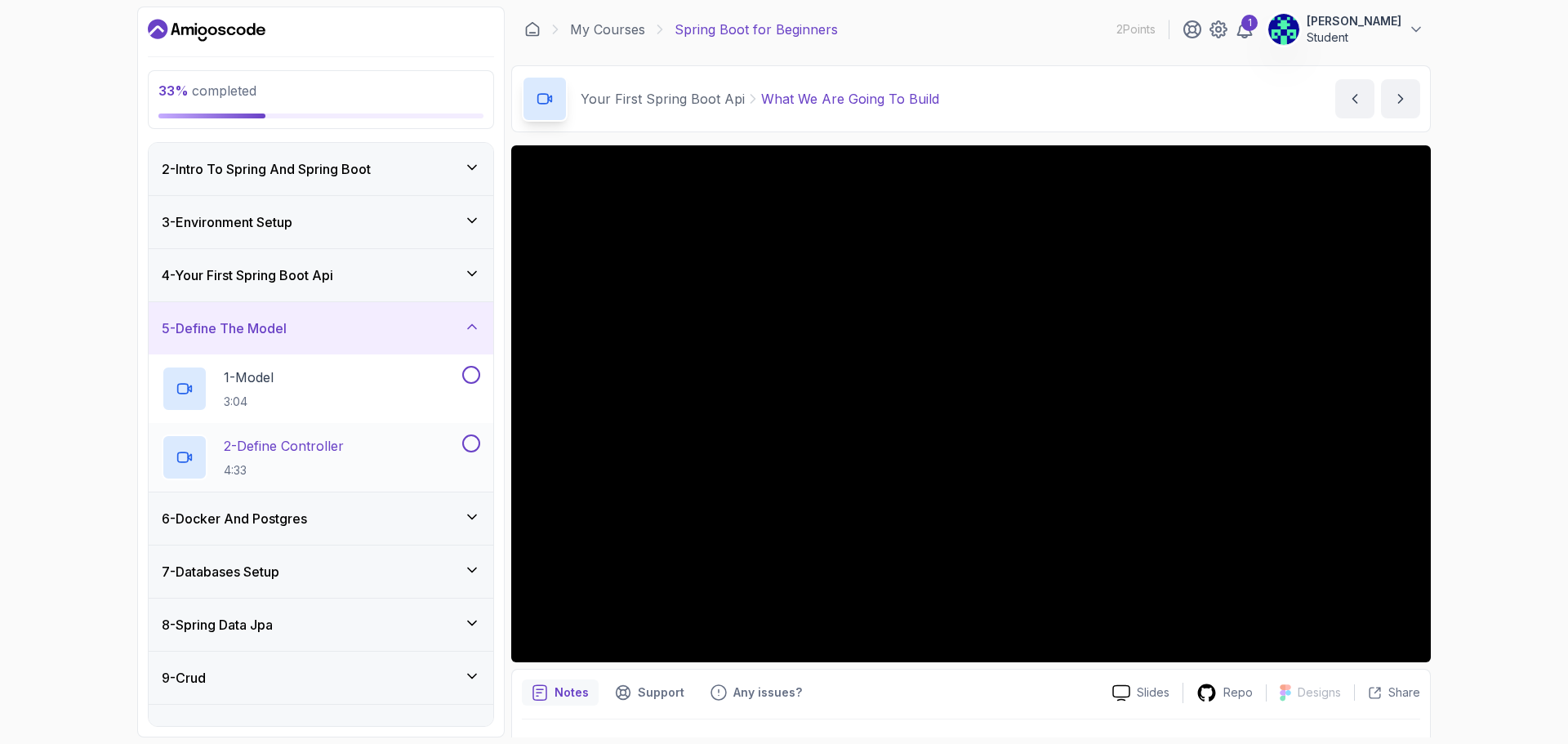
click at [258, 454] on p "2 - Define Controller" at bounding box center [284, 446] width 120 height 20
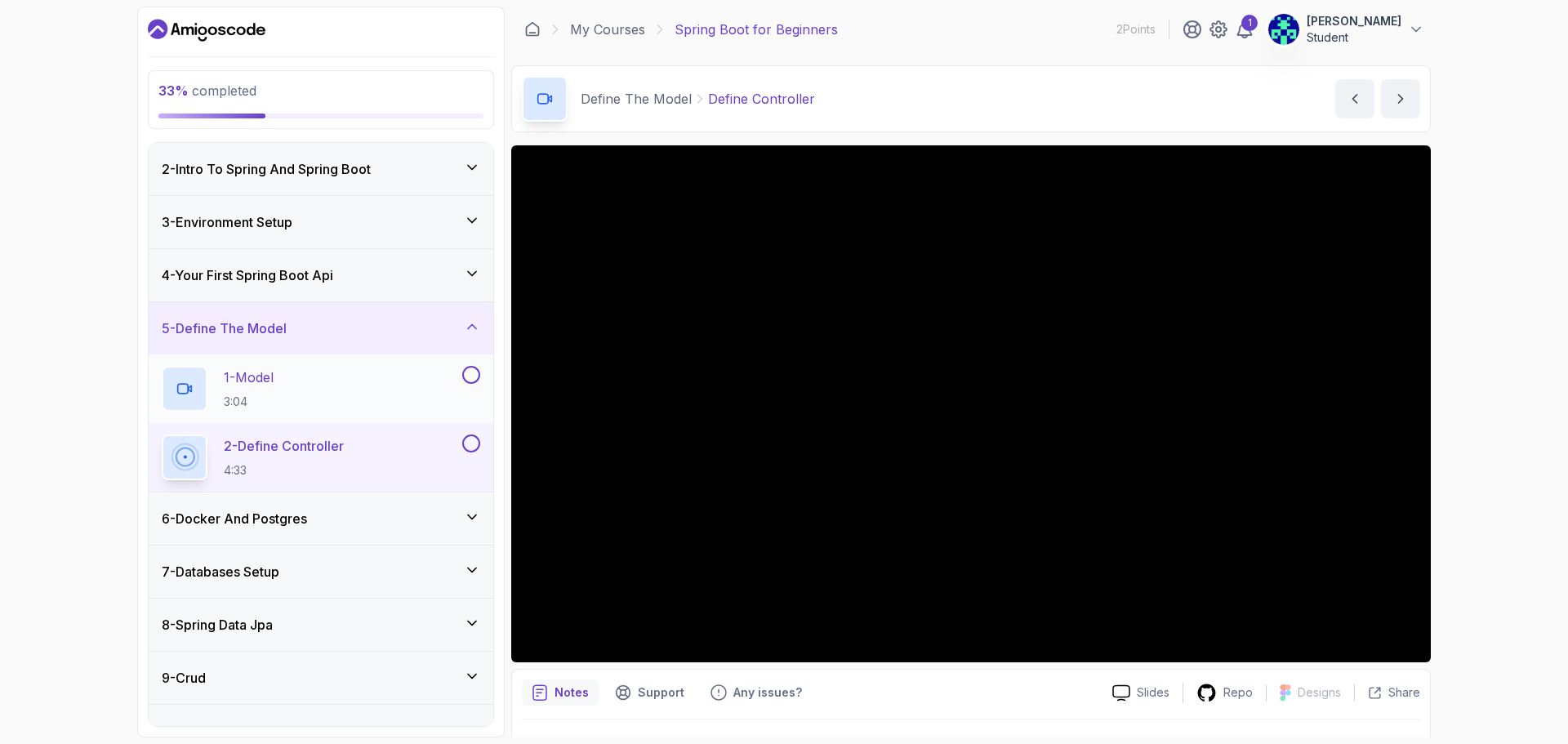
click at [386, 378] on div "1 - Model 3:04" at bounding box center [310, 389] width 297 height 45
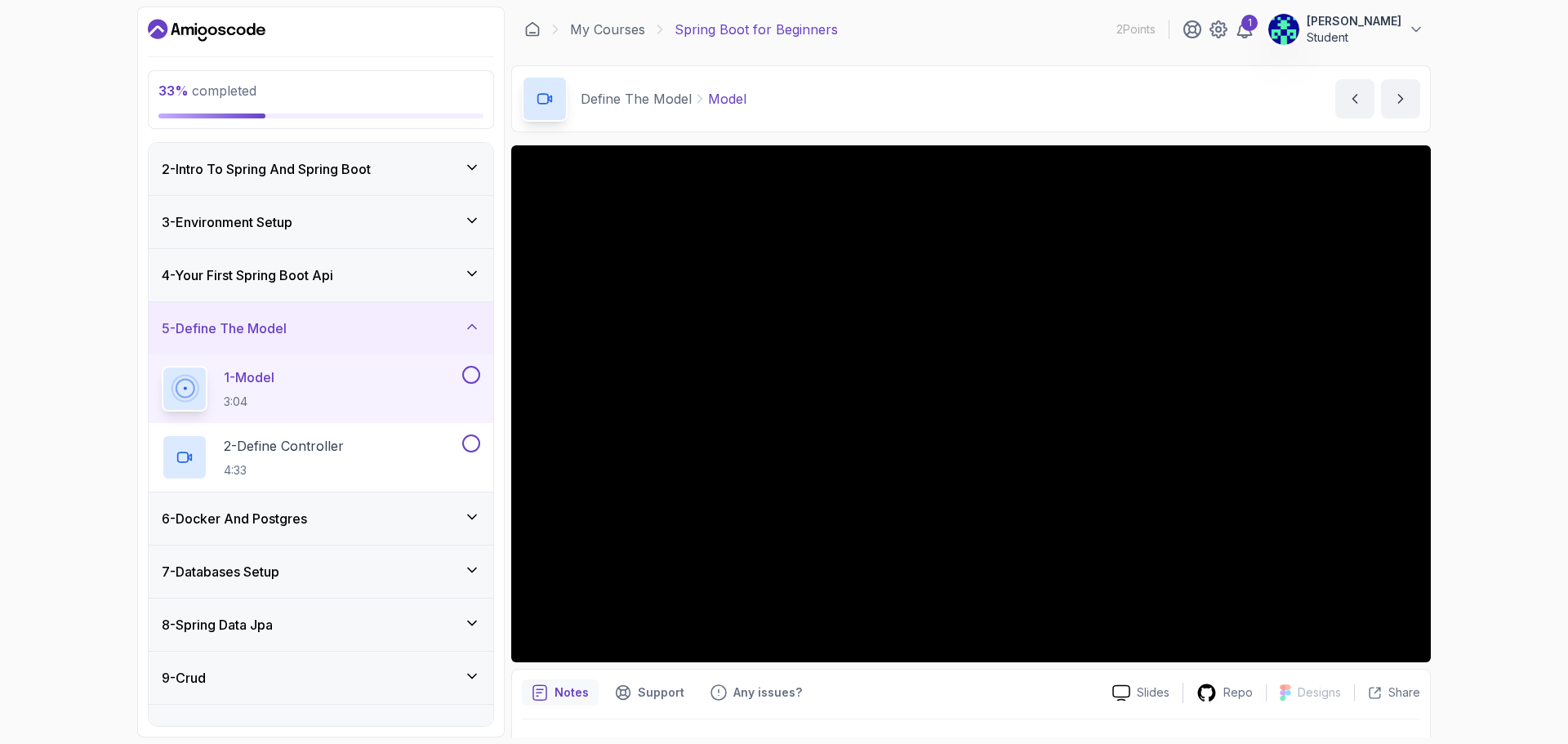
scroll to position [190, 0]
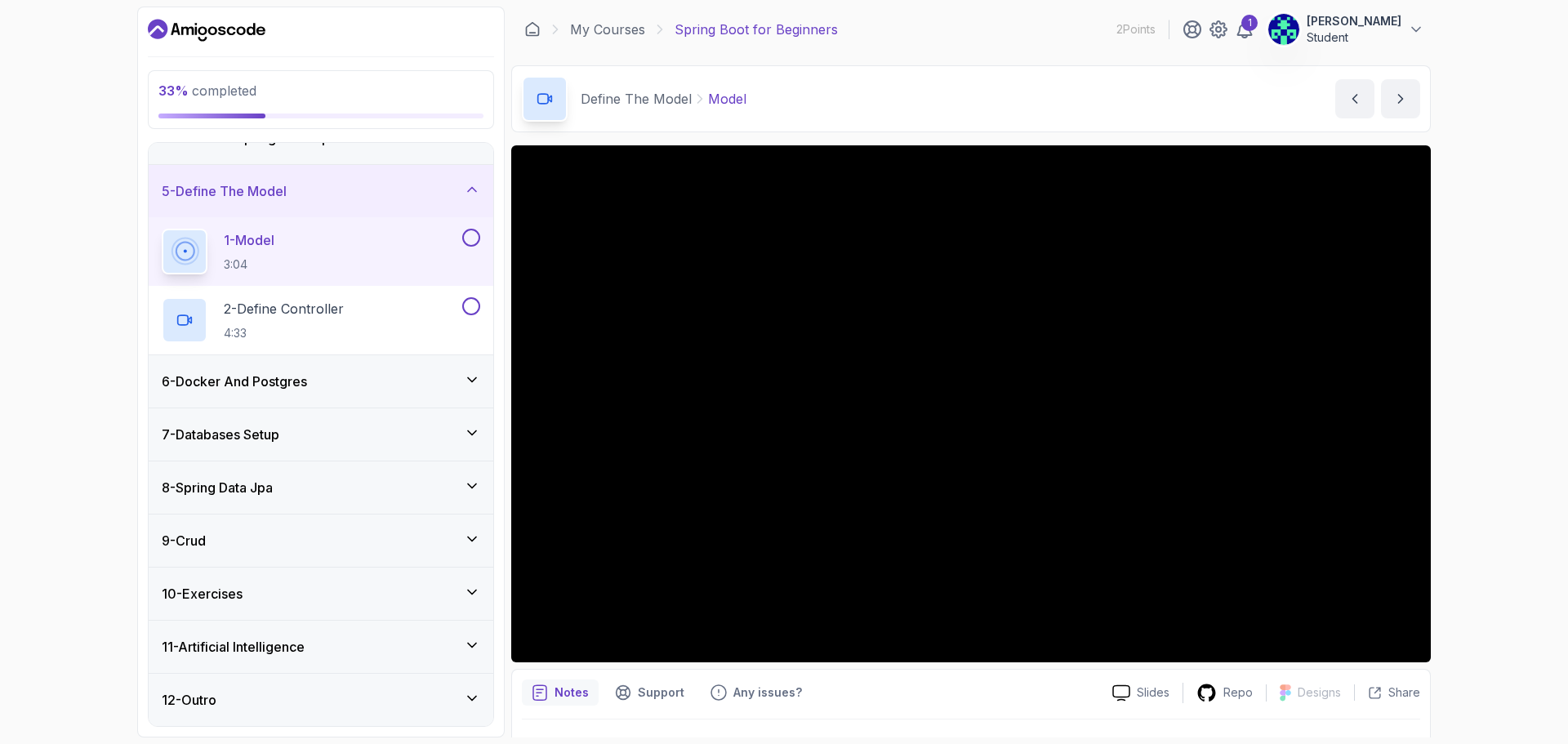
click at [284, 485] on div "8 - Spring Data Jpa" at bounding box center [321, 487] width 319 height 20
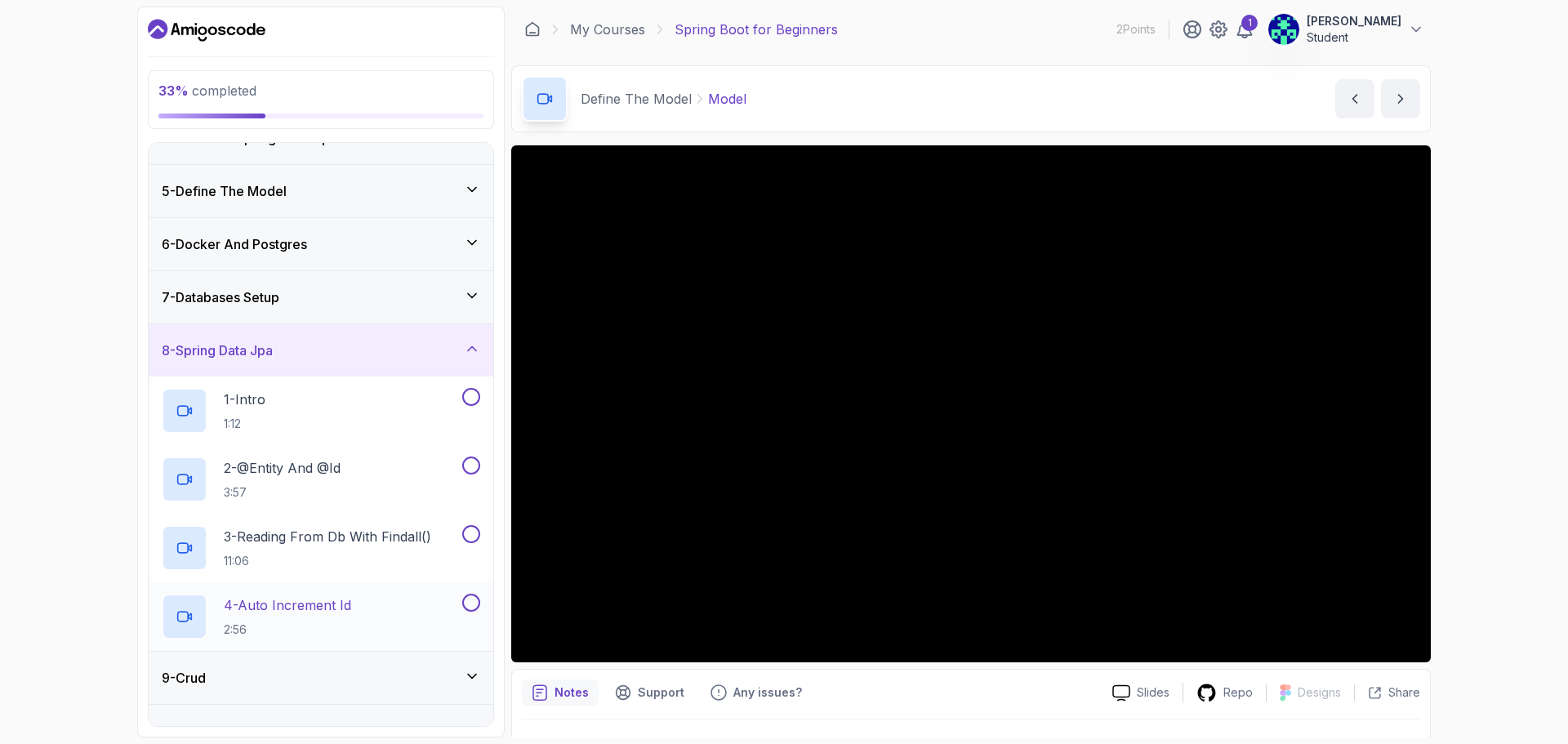
click at [316, 601] on p "4 - Auto Increment Id" at bounding box center [287, 606] width 127 height 20
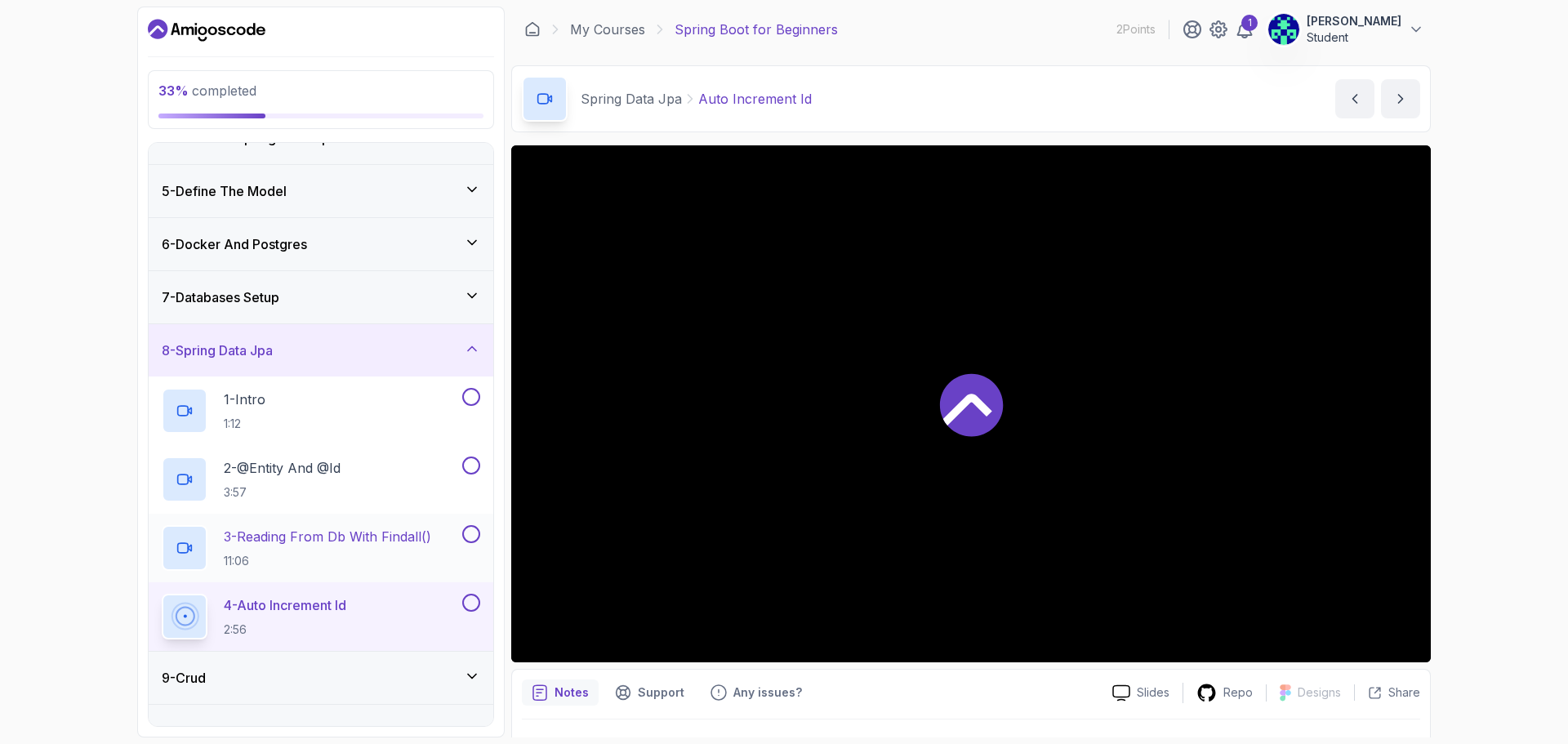
click at [306, 535] on p "3 - Reading From Db With Findall()" at bounding box center [327, 537] width 207 height 20
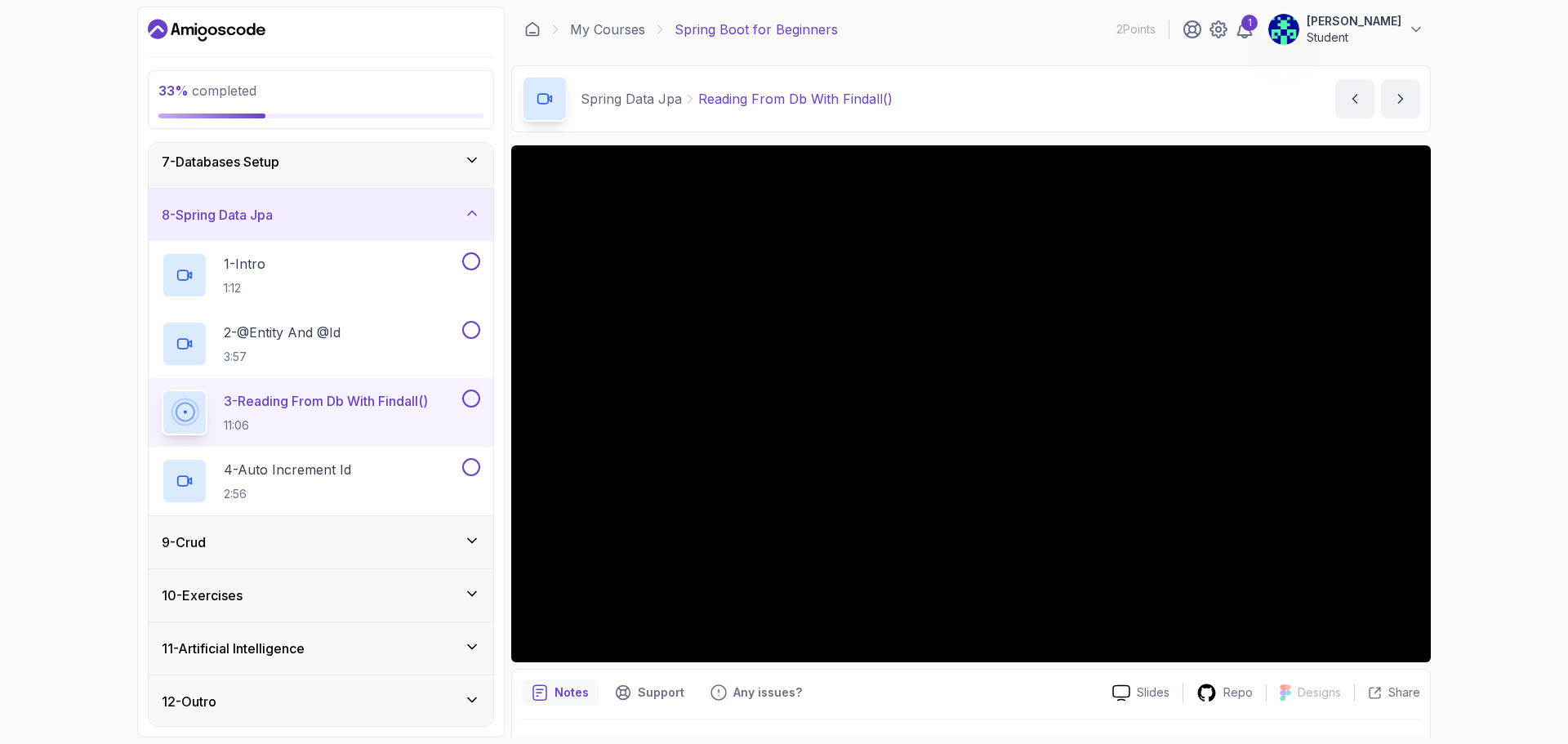
scroll to position [328, 0]
click at [283, 537] on div "9 - Crud" at bounding box center [321, 541] width 319 height 20
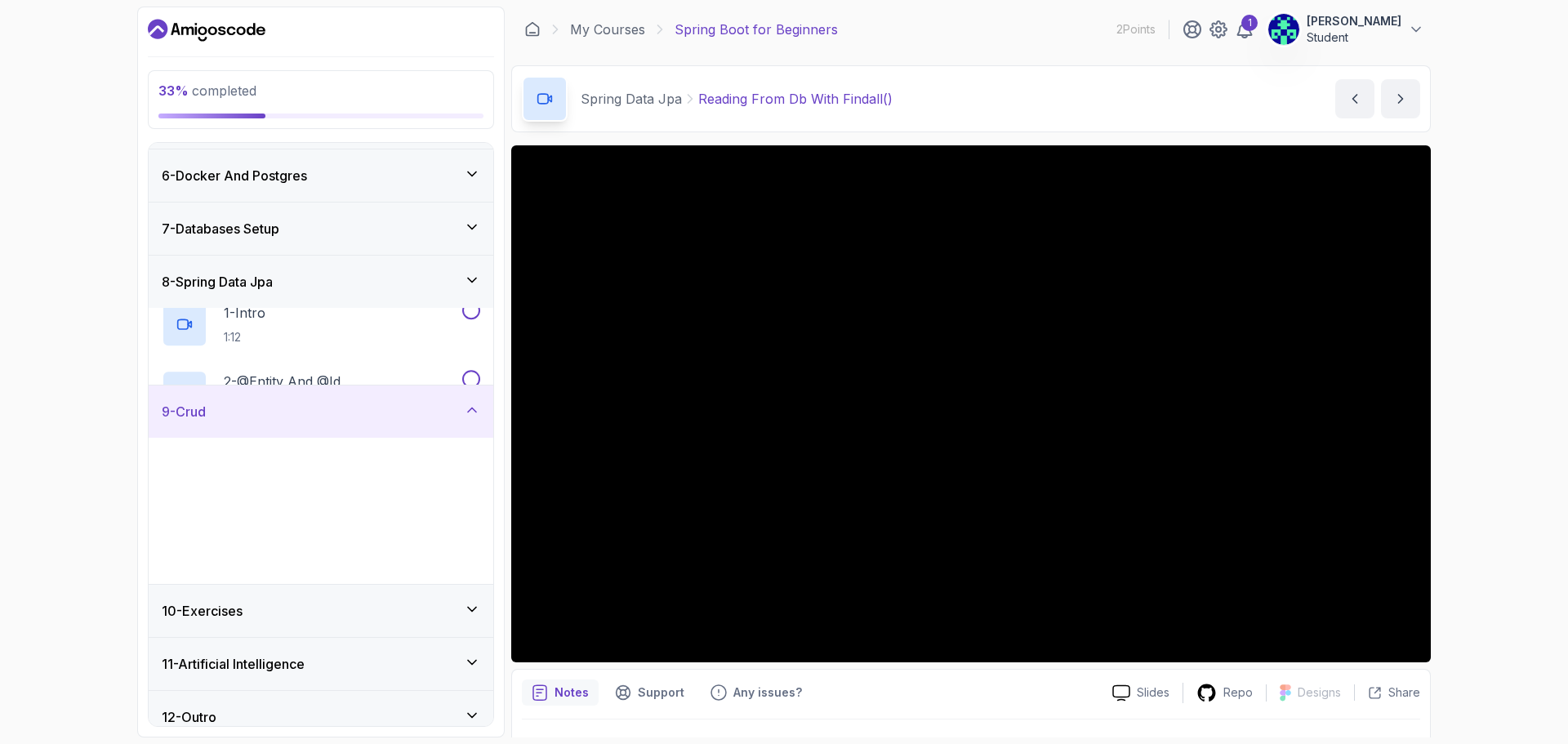
scroll to position [259, 0]
